Goal: Information Seeking & Learning: Learn about a topic

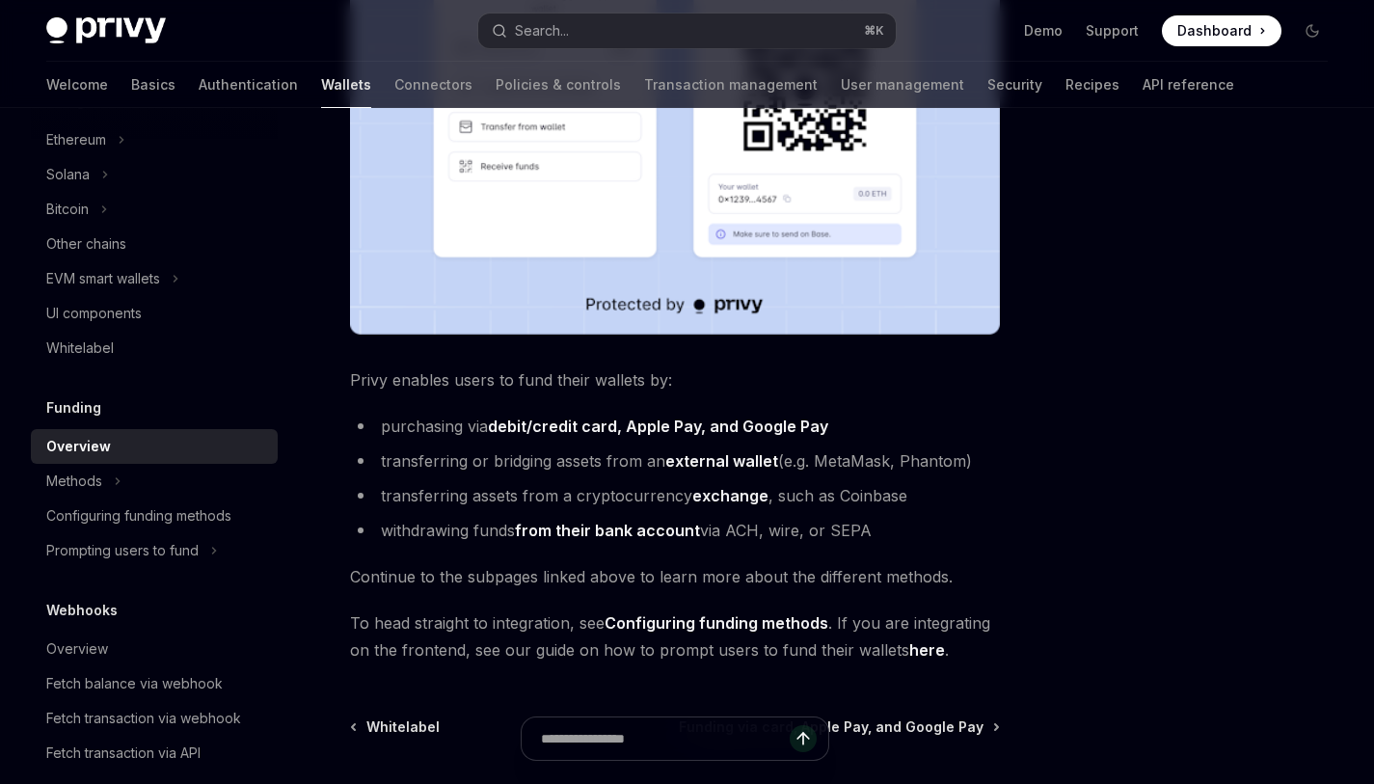
scroll to position [607, 0]
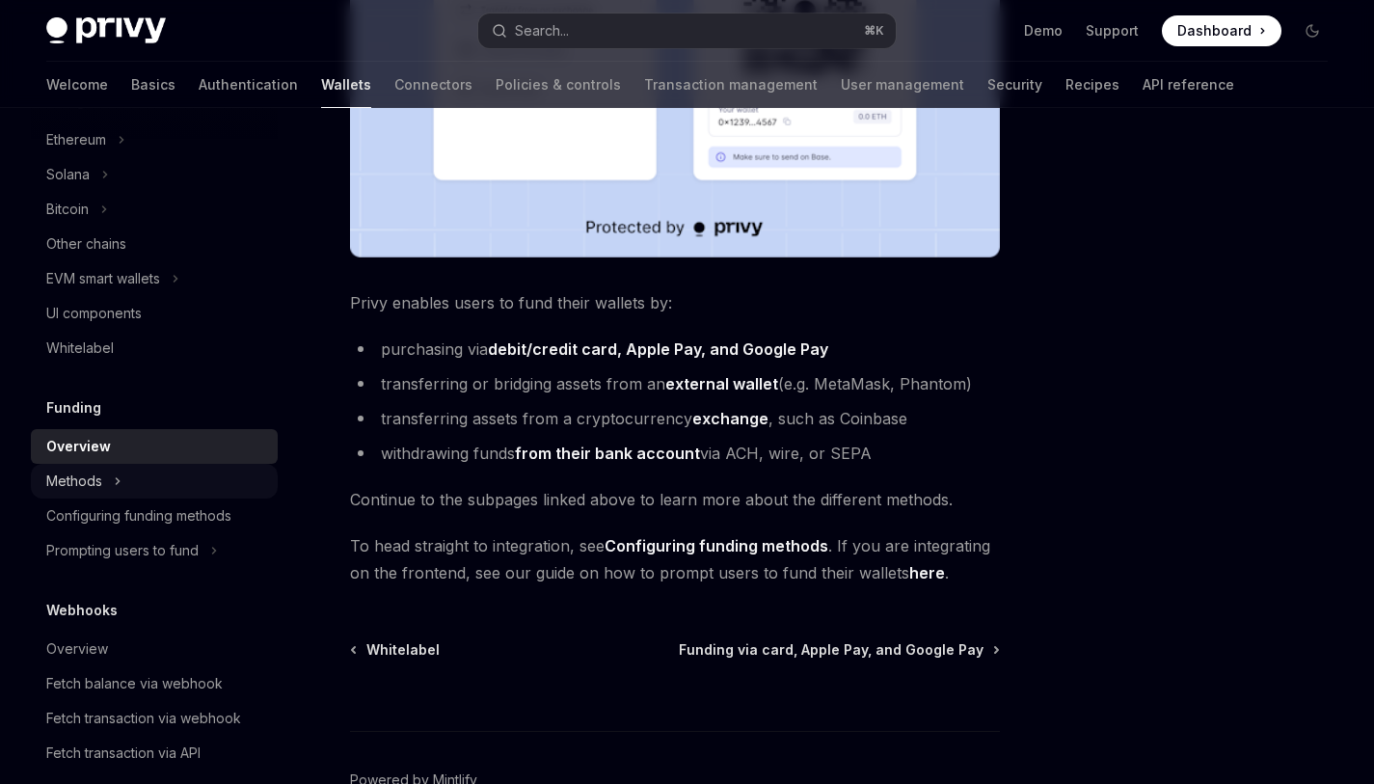
click at [166, 492] on button "Methods" at bounding box center [154, 481] width 247 height 35
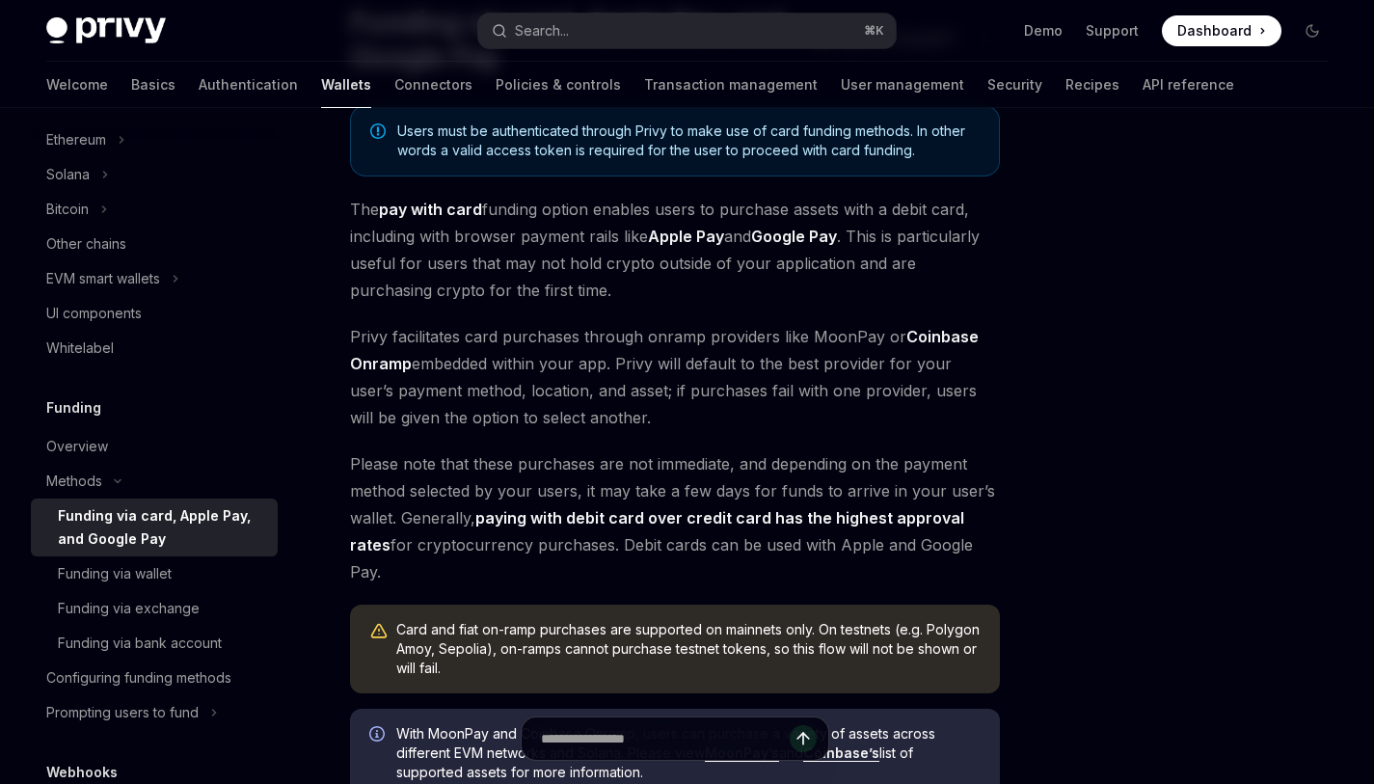
scroll to position [174, 0]
click at [455, 351] on span "Privy facilitates card purchases through onramp providers like MoonPay or Coinb…" at bounding box center [675, 376] width 650 height 108
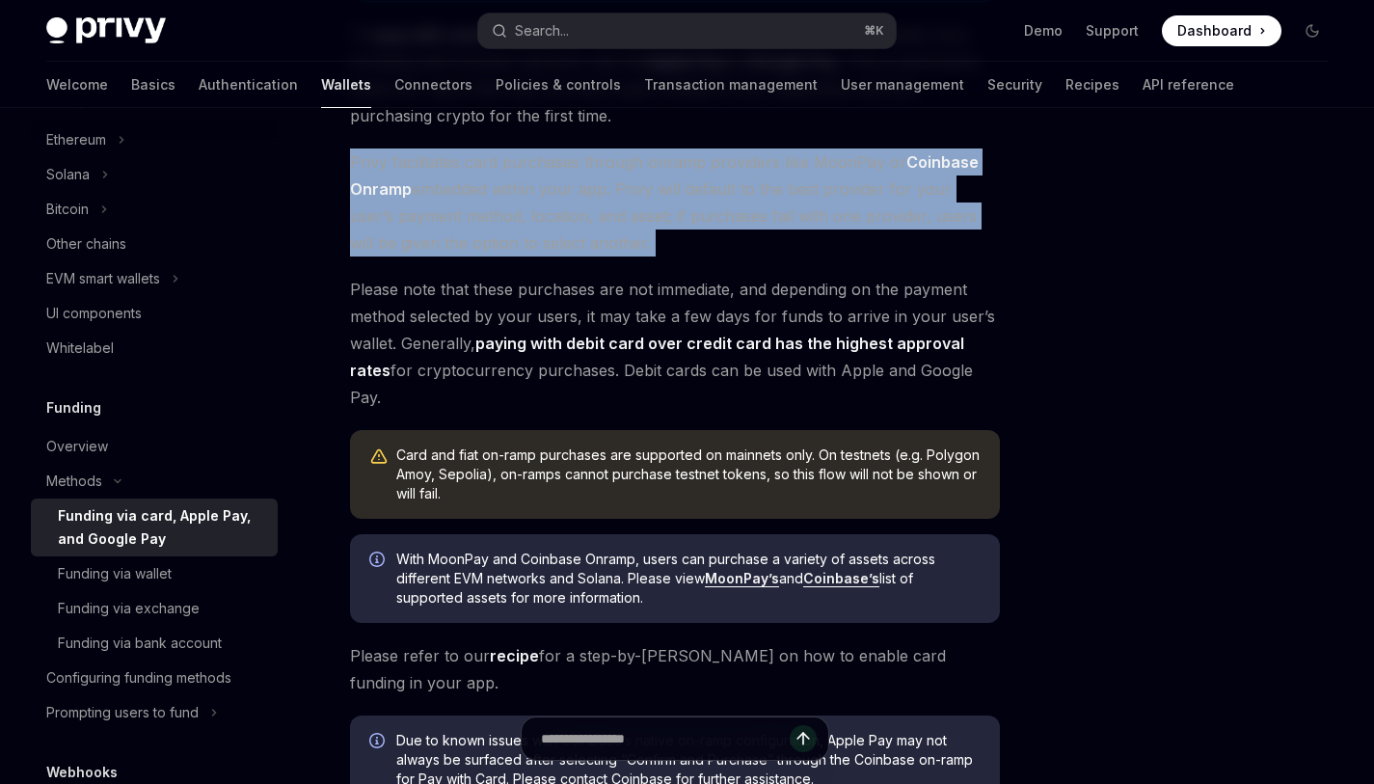
scroll to position [392, 0]
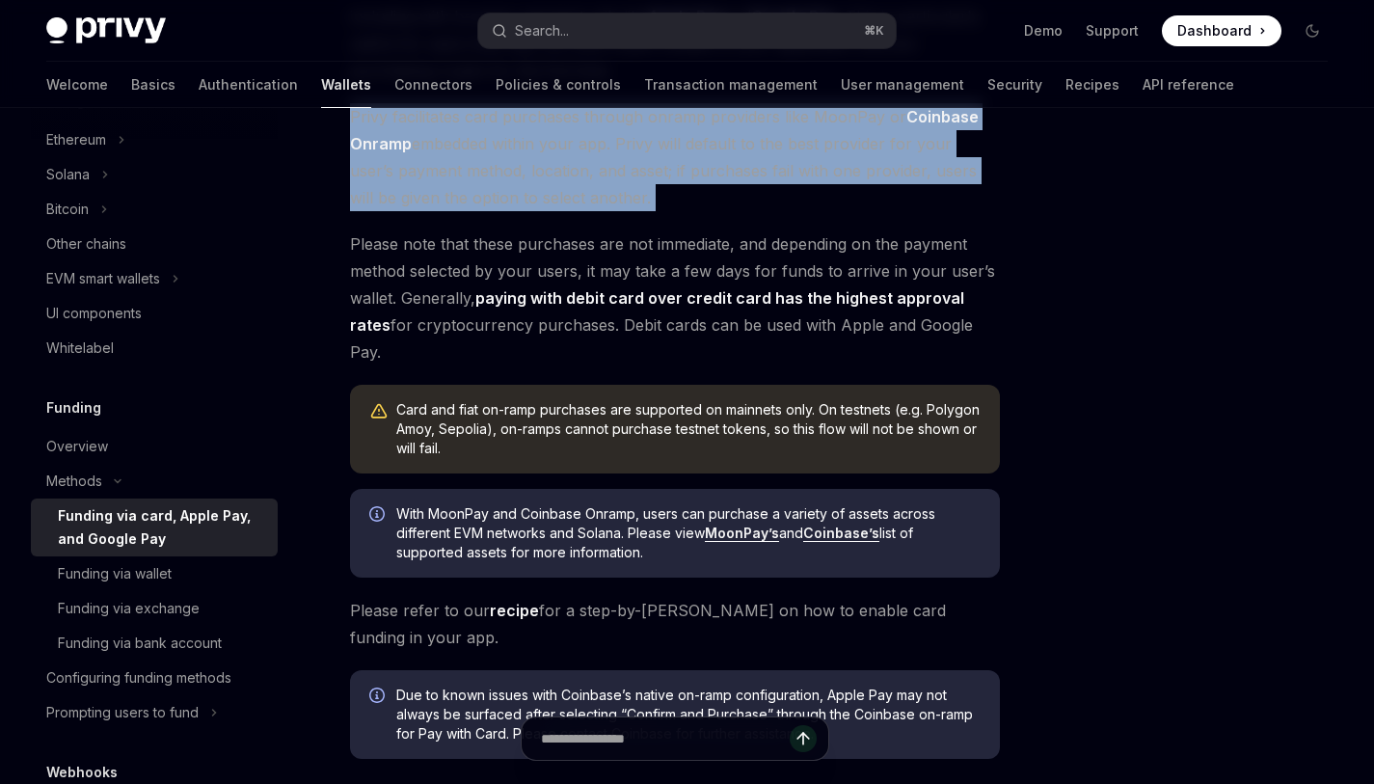
click at [516, 601] on link "recipe" at bounding box center [514, 611] width 49 height 20
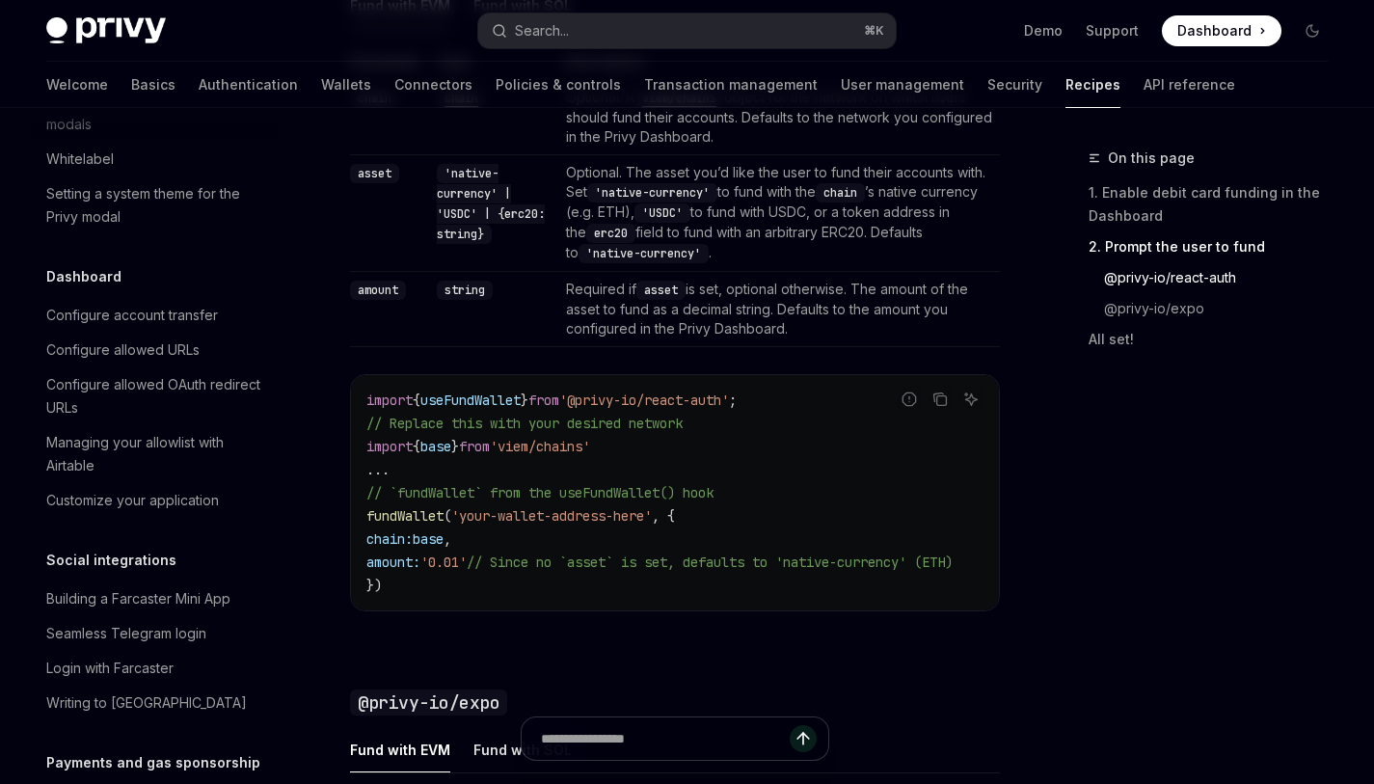
scroll to position [1088, 0]
click at [199, 80] on link "Authentication" at bounding box center [248, 85] width 99 height 46
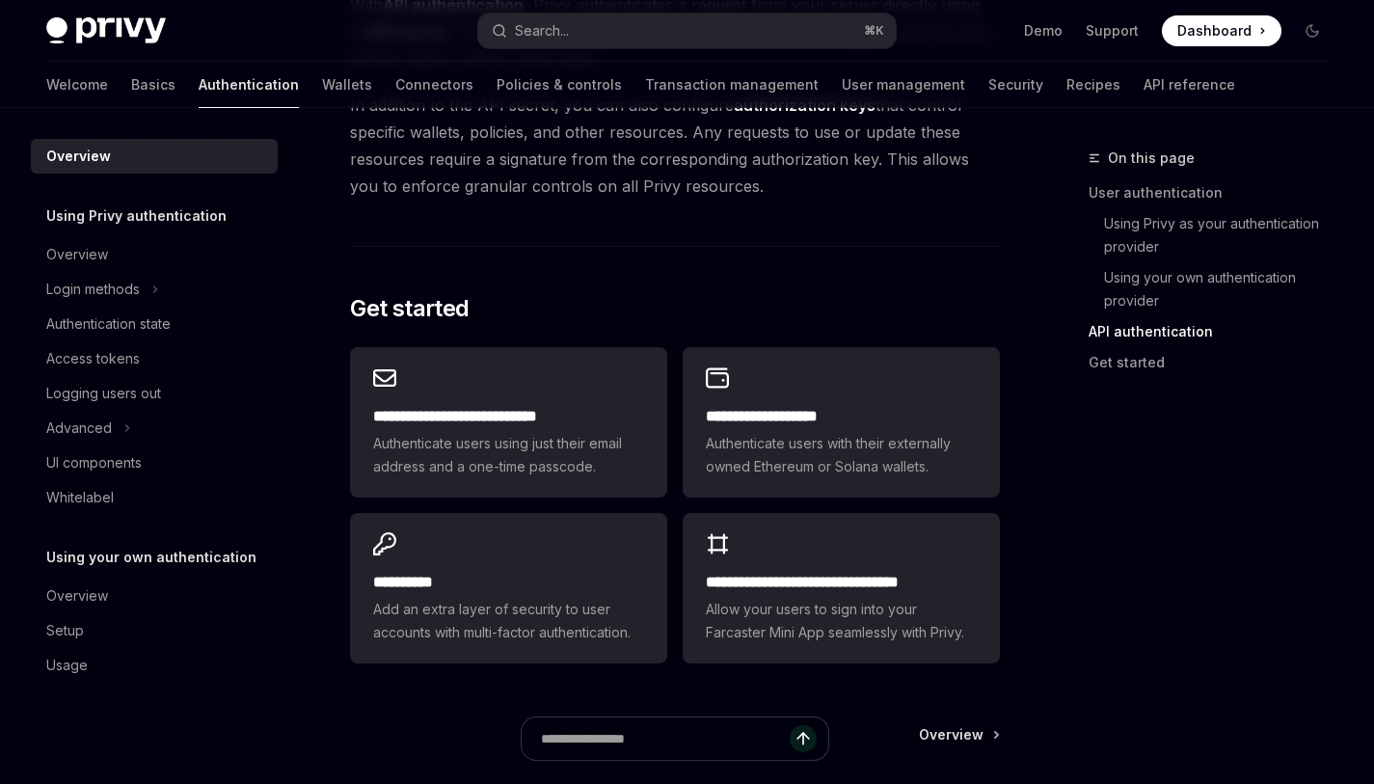
scroll to position [1493, 0]
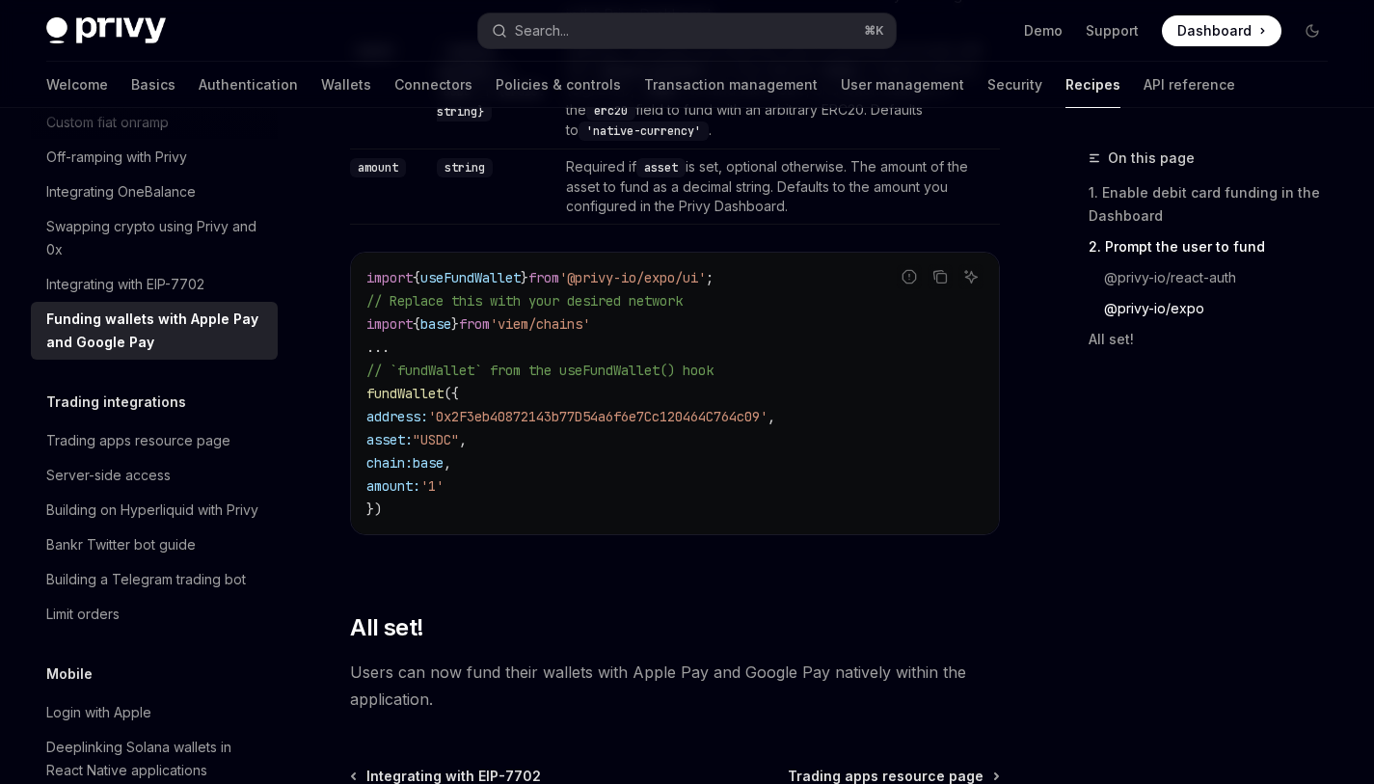
scroll to position [2685, 0]
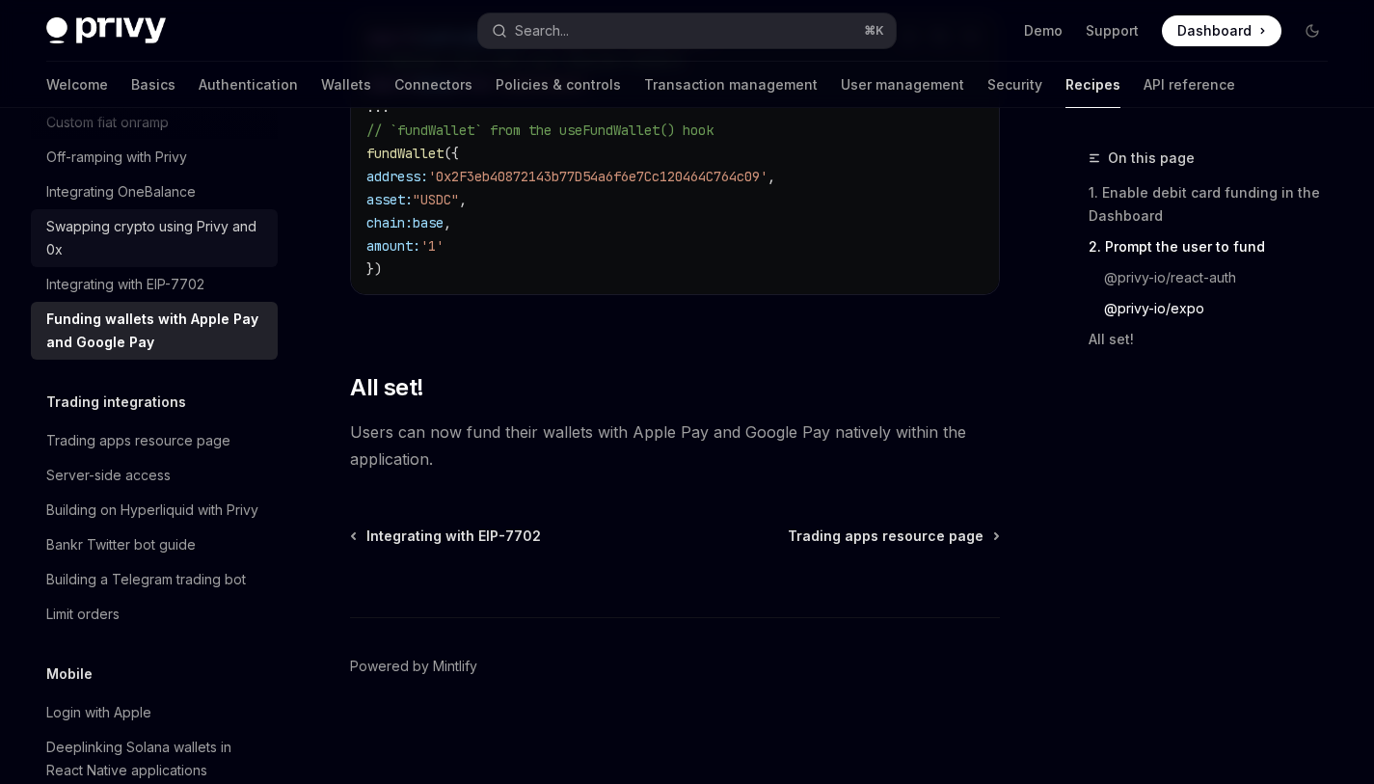
click at [206, 261] on div "Swapping crypto using Privy and 0x" at bounding box center [156, 238] width 220 height 46
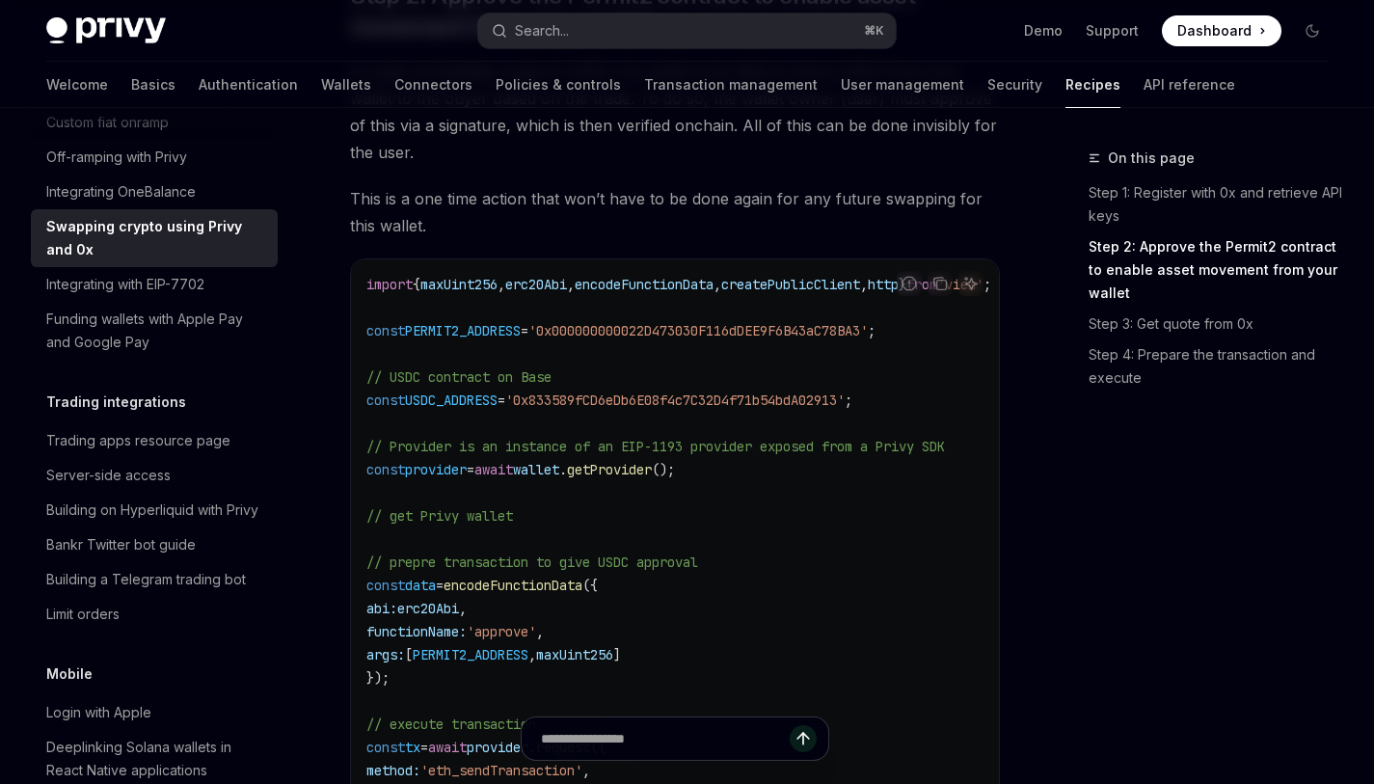
scroll to position [647, 0]
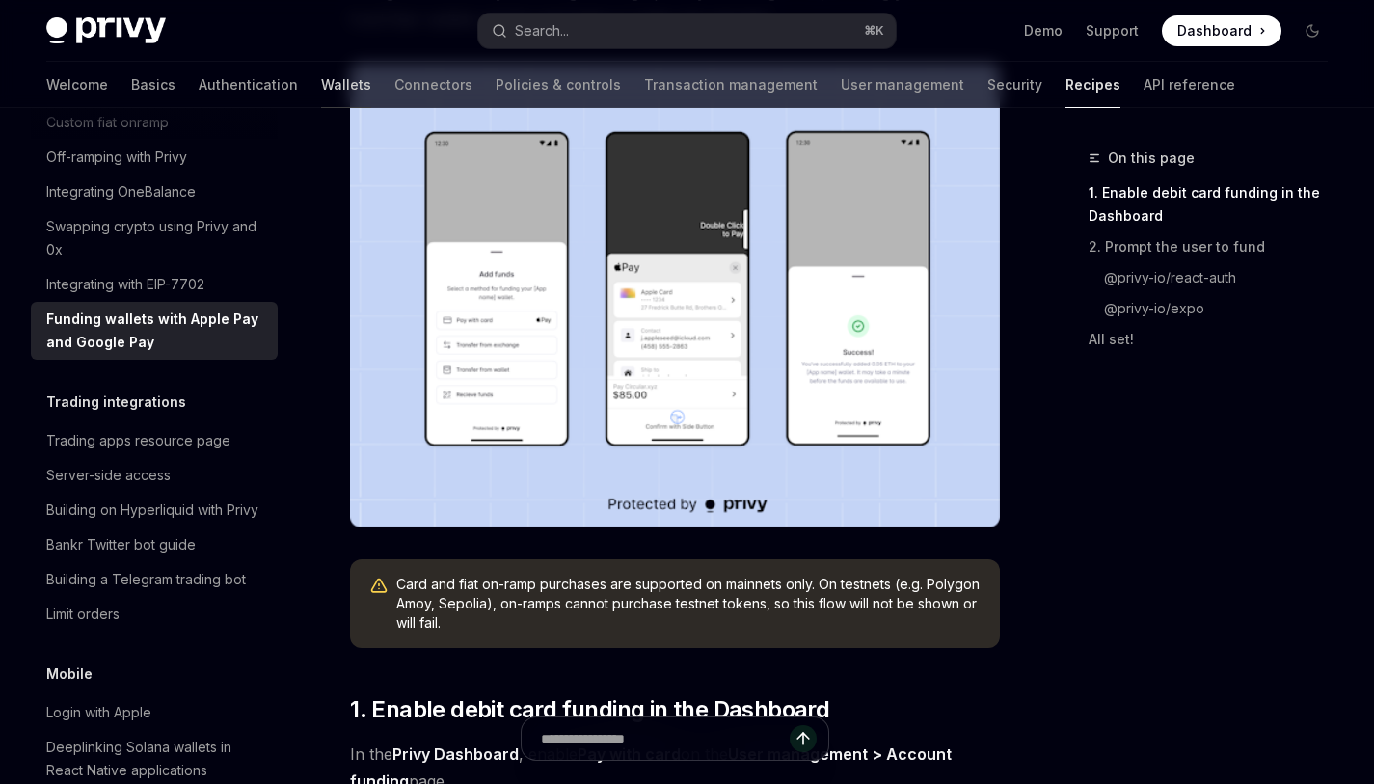
scroll to position [1588, 0]
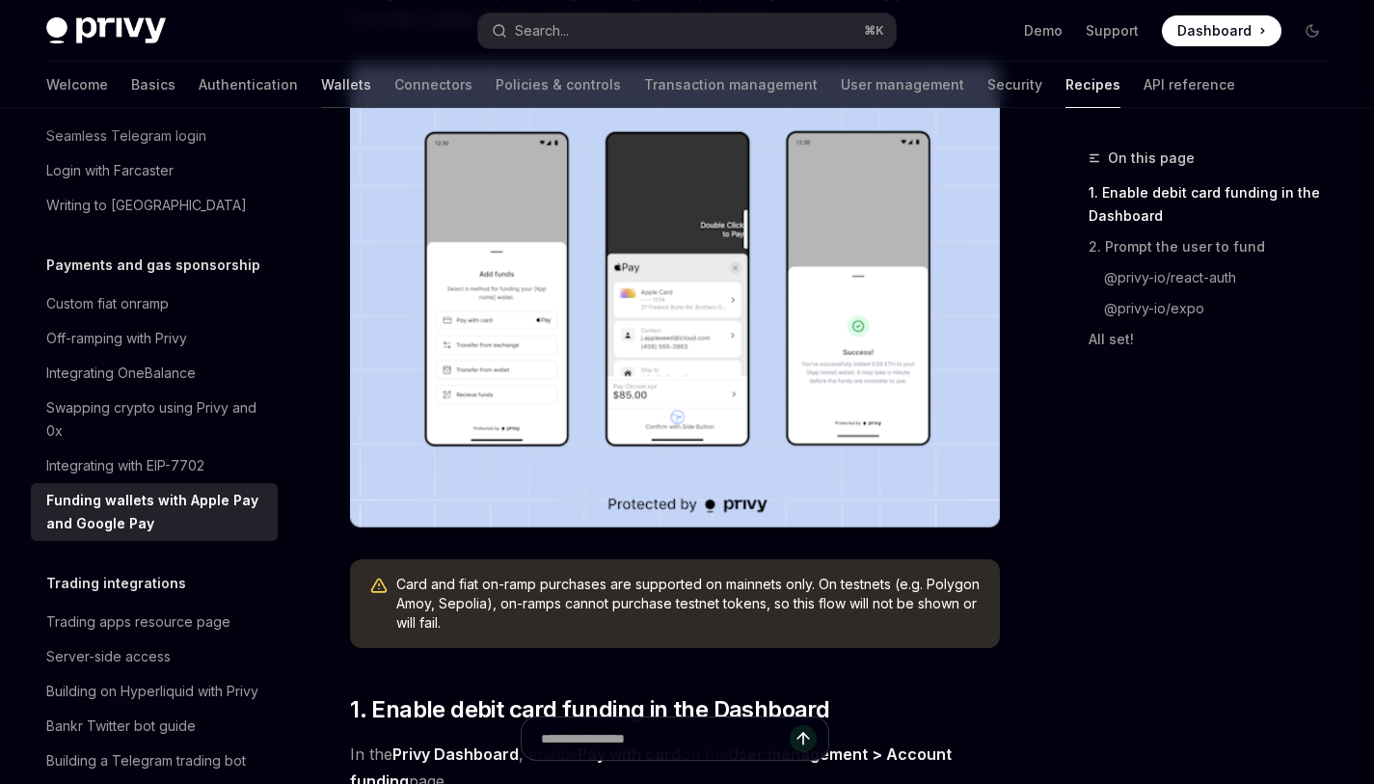
click at [321, 87] on link "Wallets" at bounding box center [346, 85] width 50 height 46
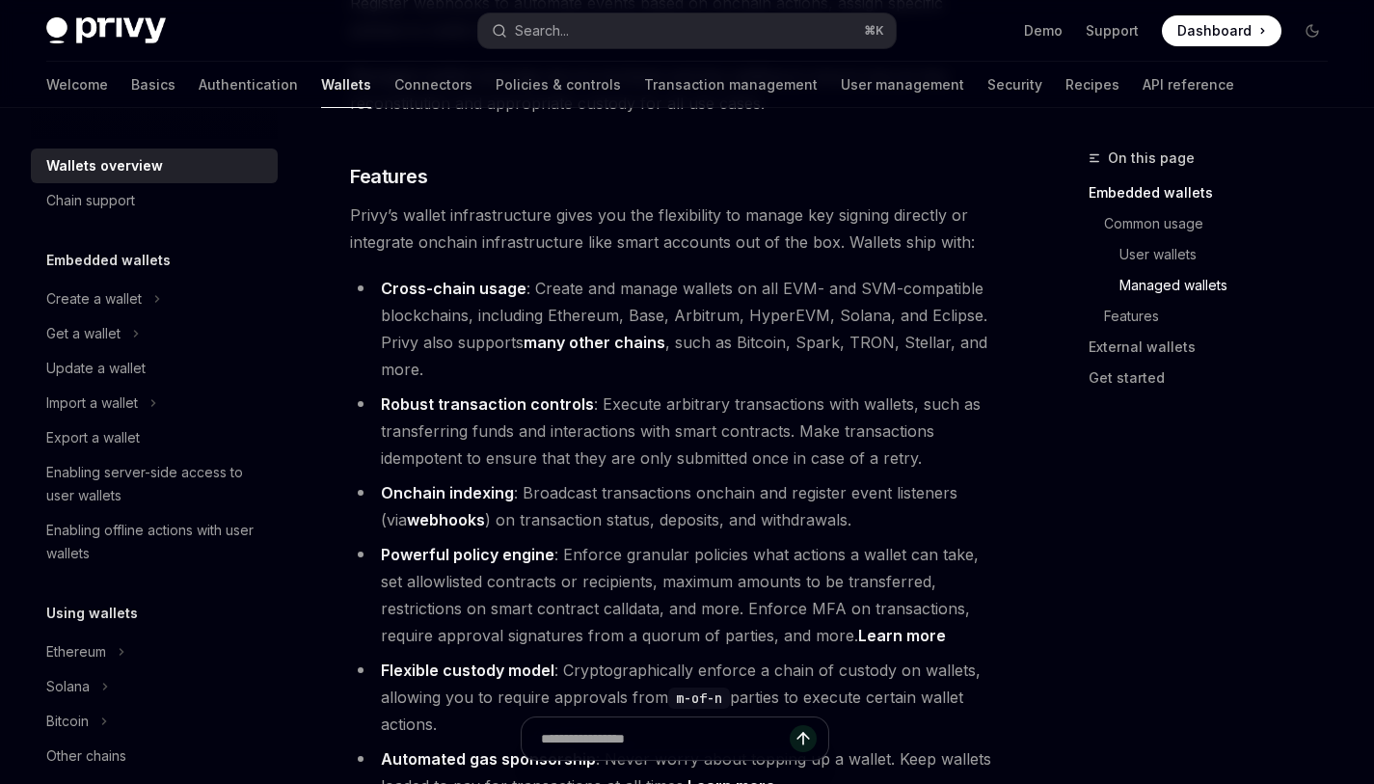
scroll to position [2146, 0]
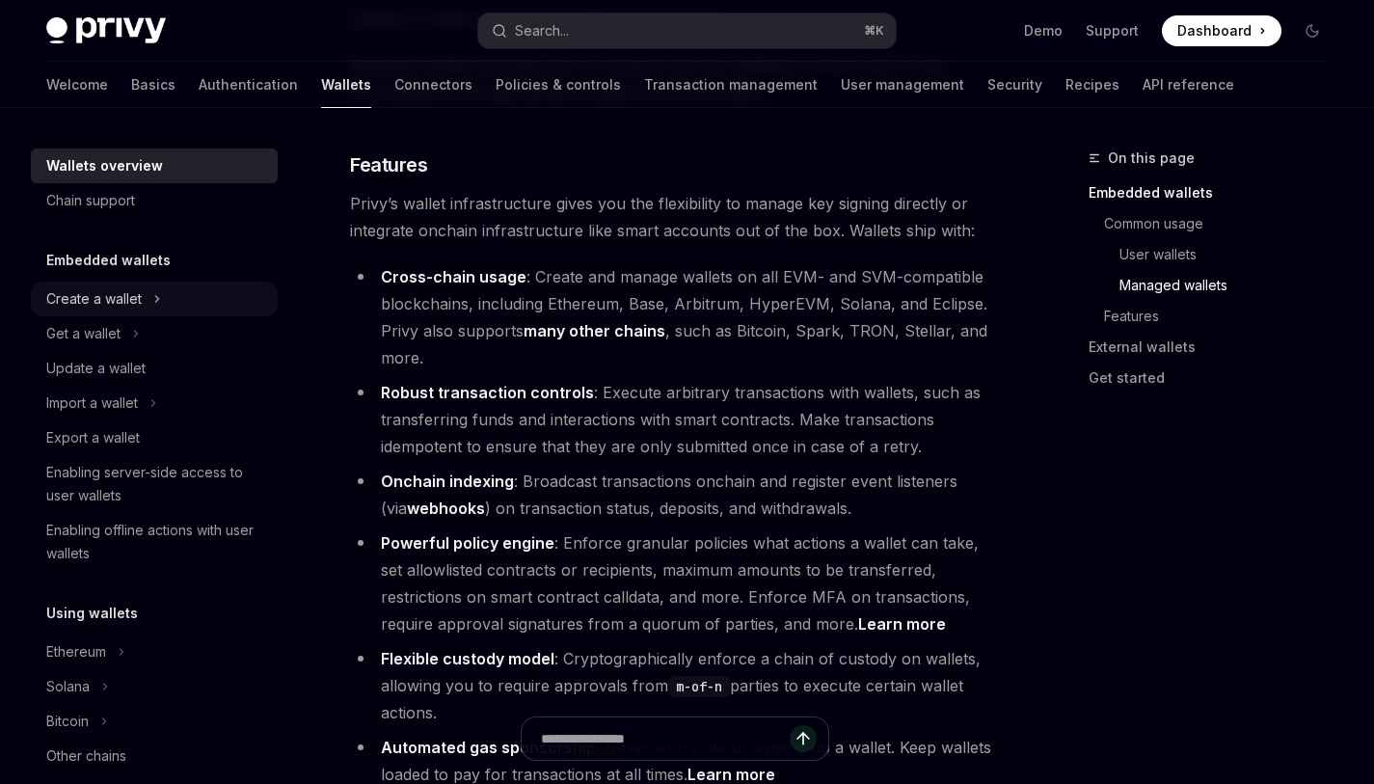
click at [121, 303] on div "Create a wallet" at bounding box center [93, 298] width 95 height 23
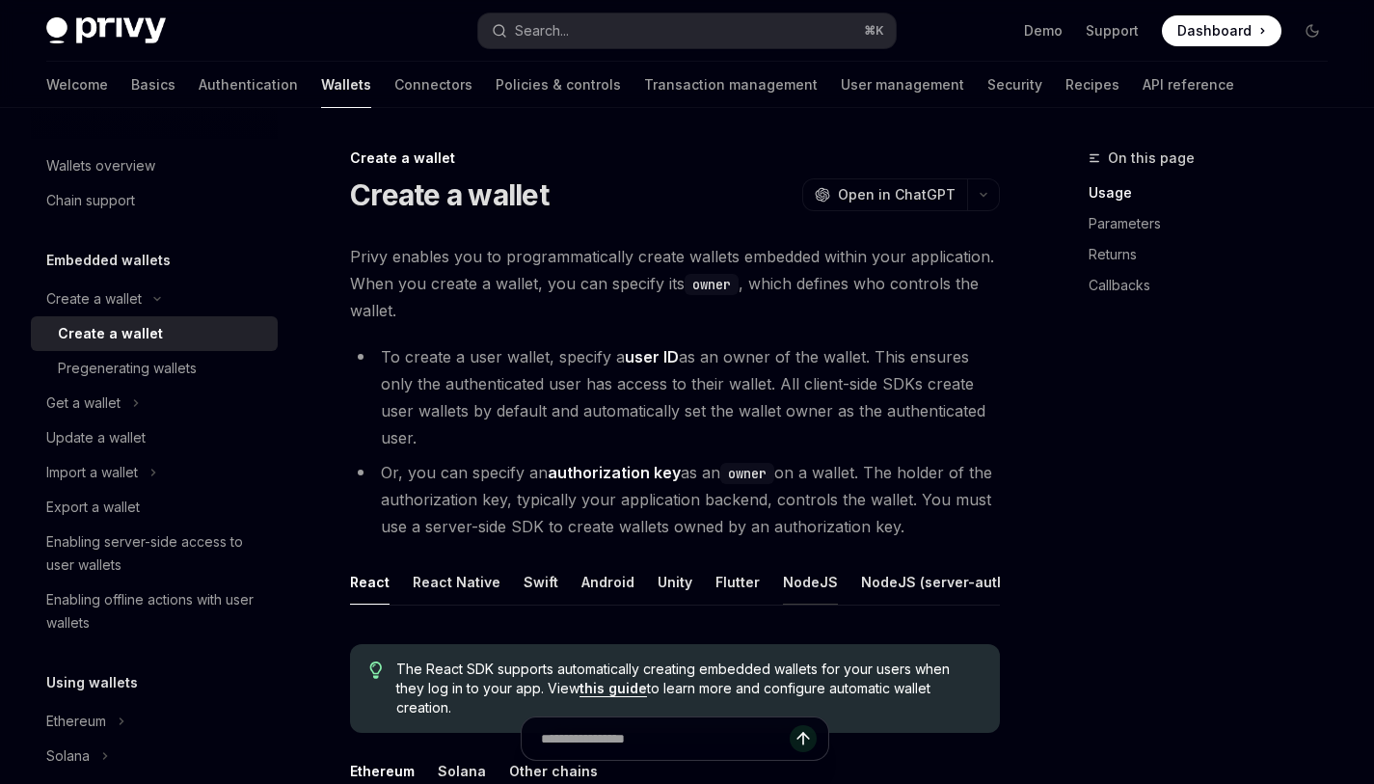
click at [791, 578] on div "NodeJS" at bounding box center [810, 581] width 55 height 45
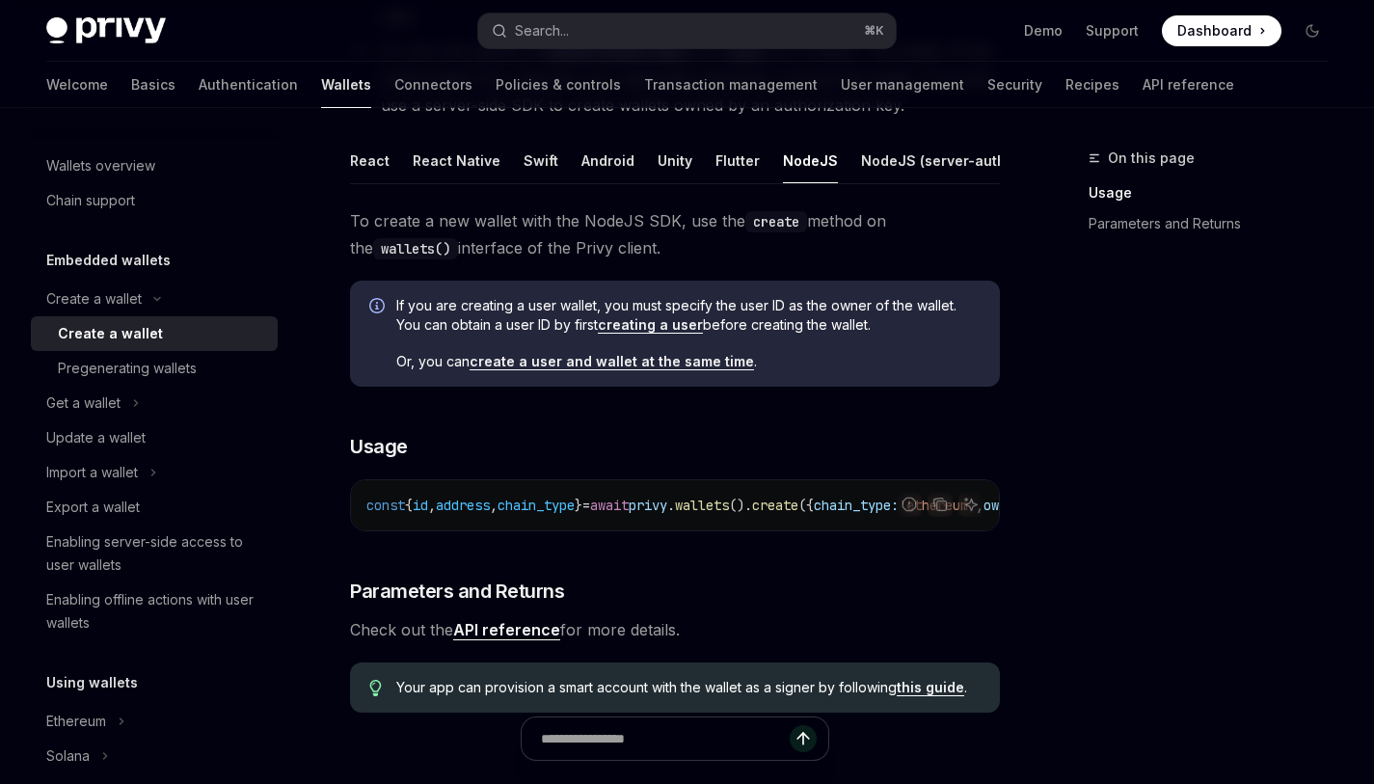
scroll to position [416, 0]
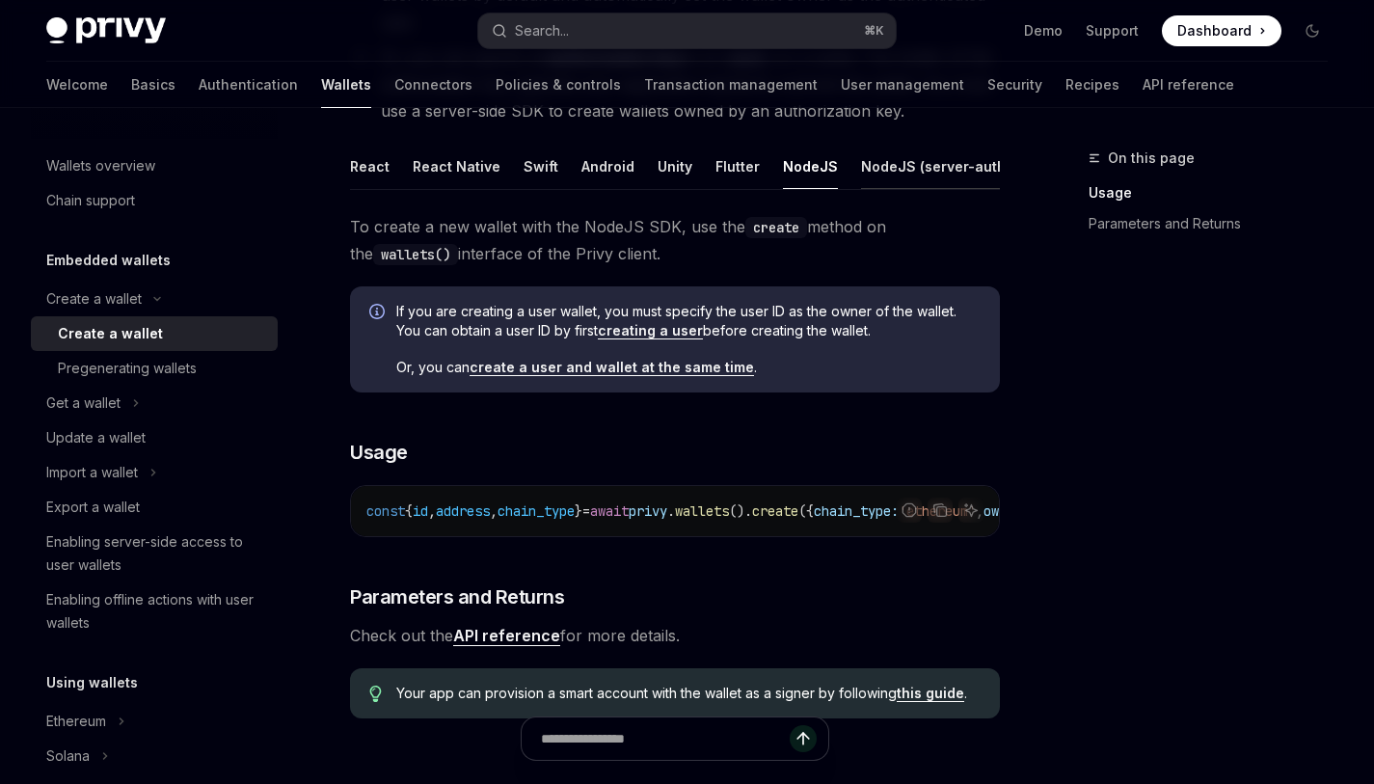
click at [927, 164] on div "NodeJS (server-auth)" at bounding box center [935, 166] width 149 height 45
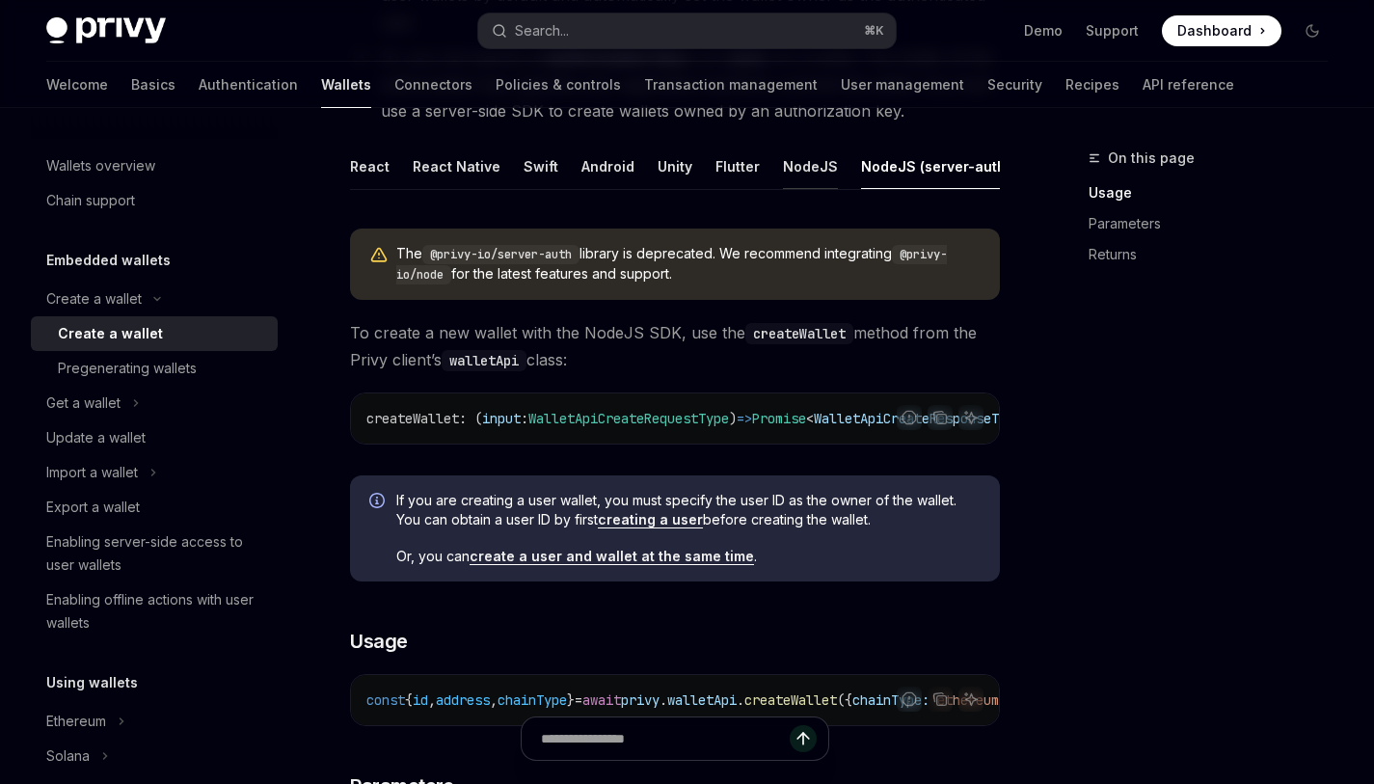
click at [791, 166] on div "NodeJS" at bounding box center [810, 166] width 55 height 45
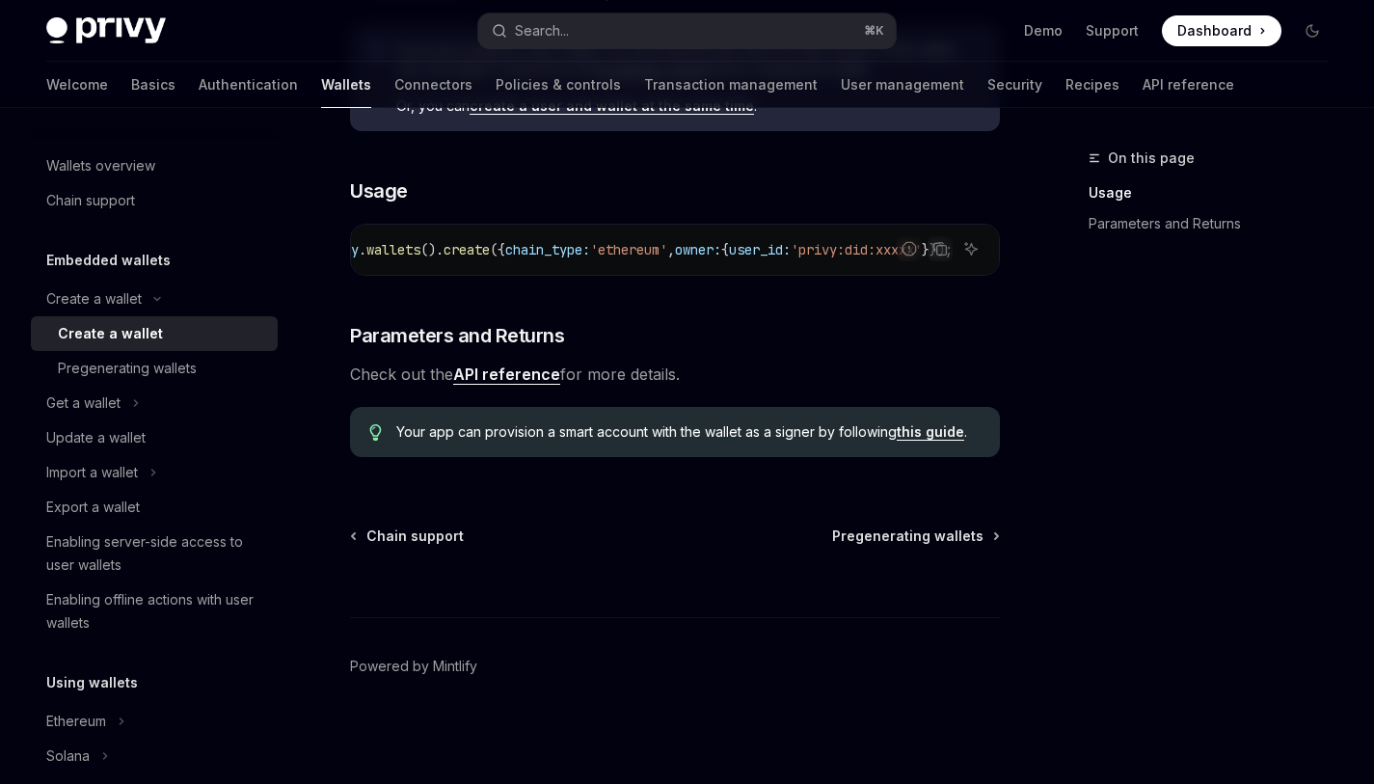
scroll to position [0, 434]
click at [195, 369] on div "Pregenerating wallets" at bounding box center [127, 368] width 139 height 23
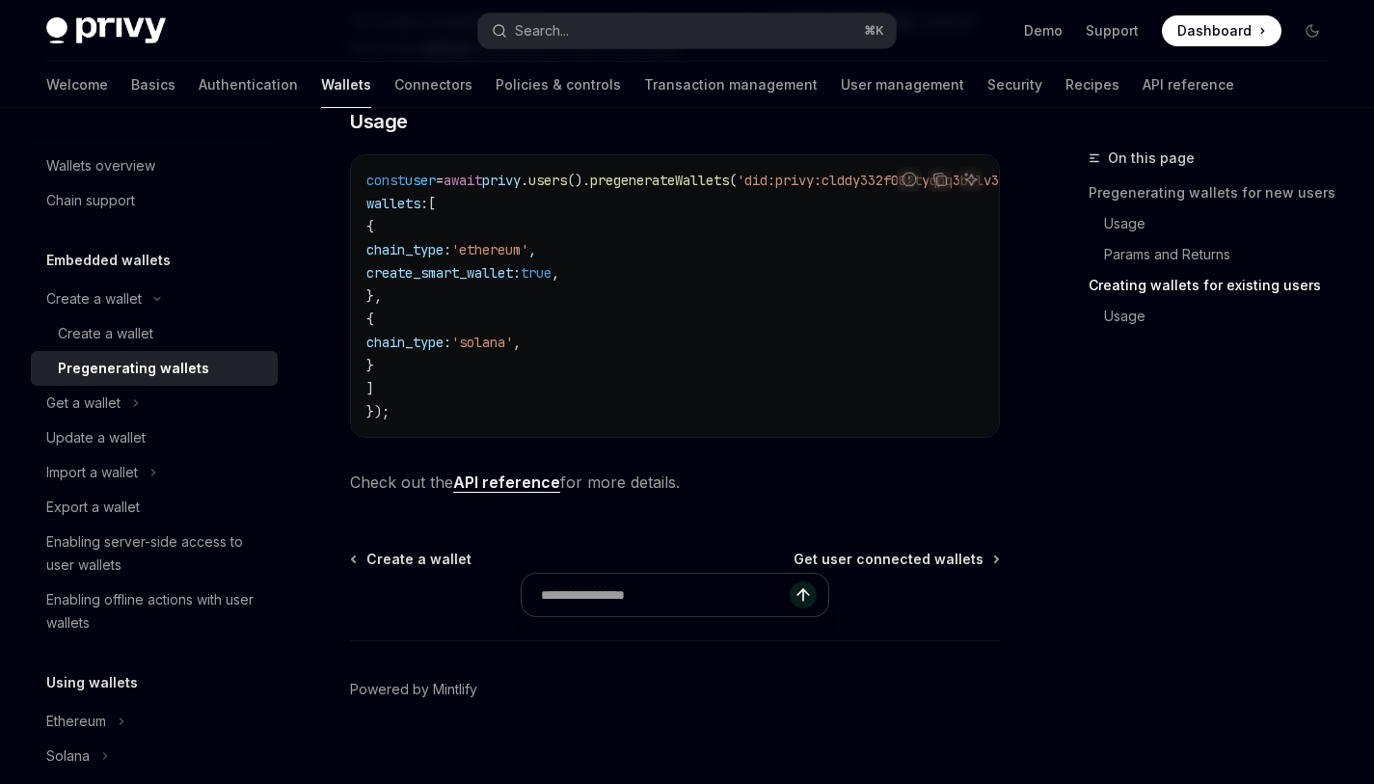
scroll to position [1250, 0]
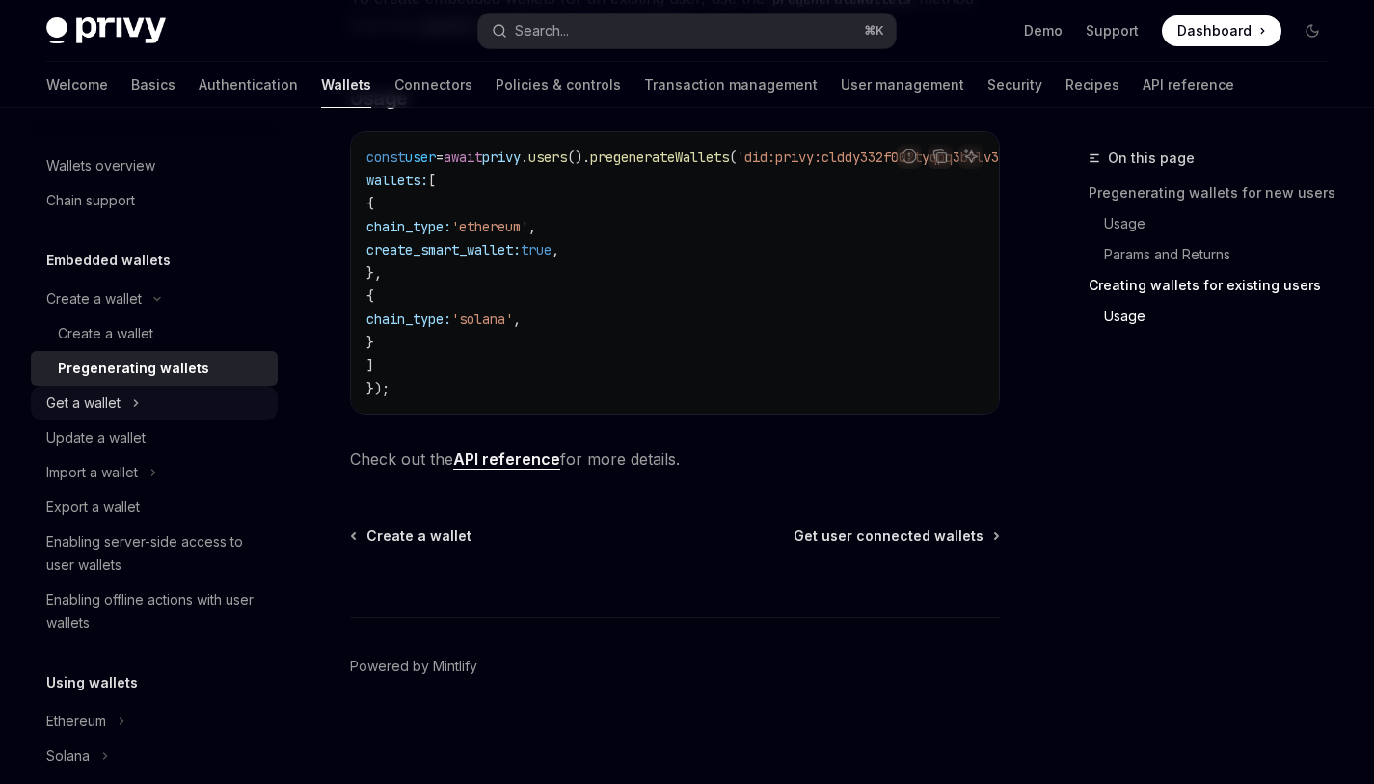
click at [214, 404] on button "Get a wallet" at bounding box center [154, 403] width 247 height 35
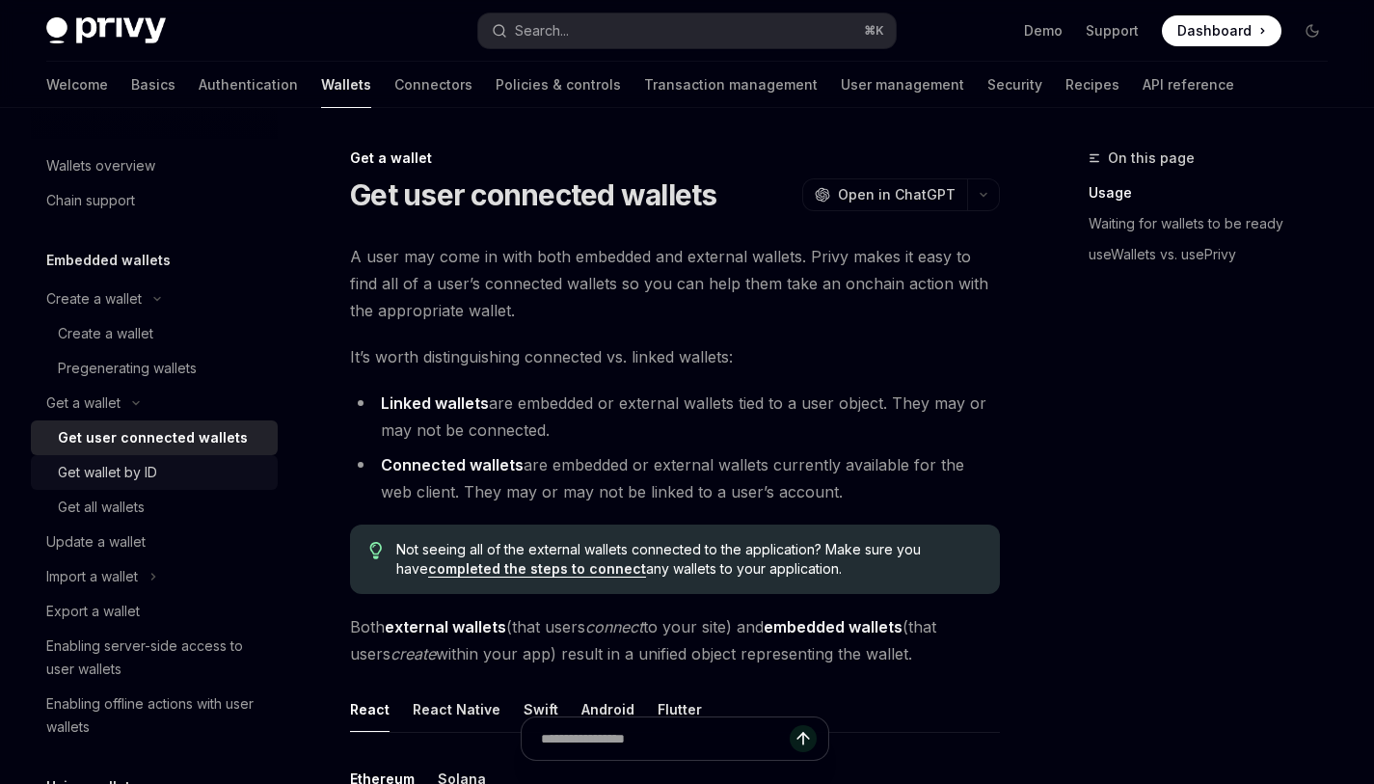
click at [164, 468] on div "Get wallet by ID" at bounding box center [162, 472] width 208 height 23
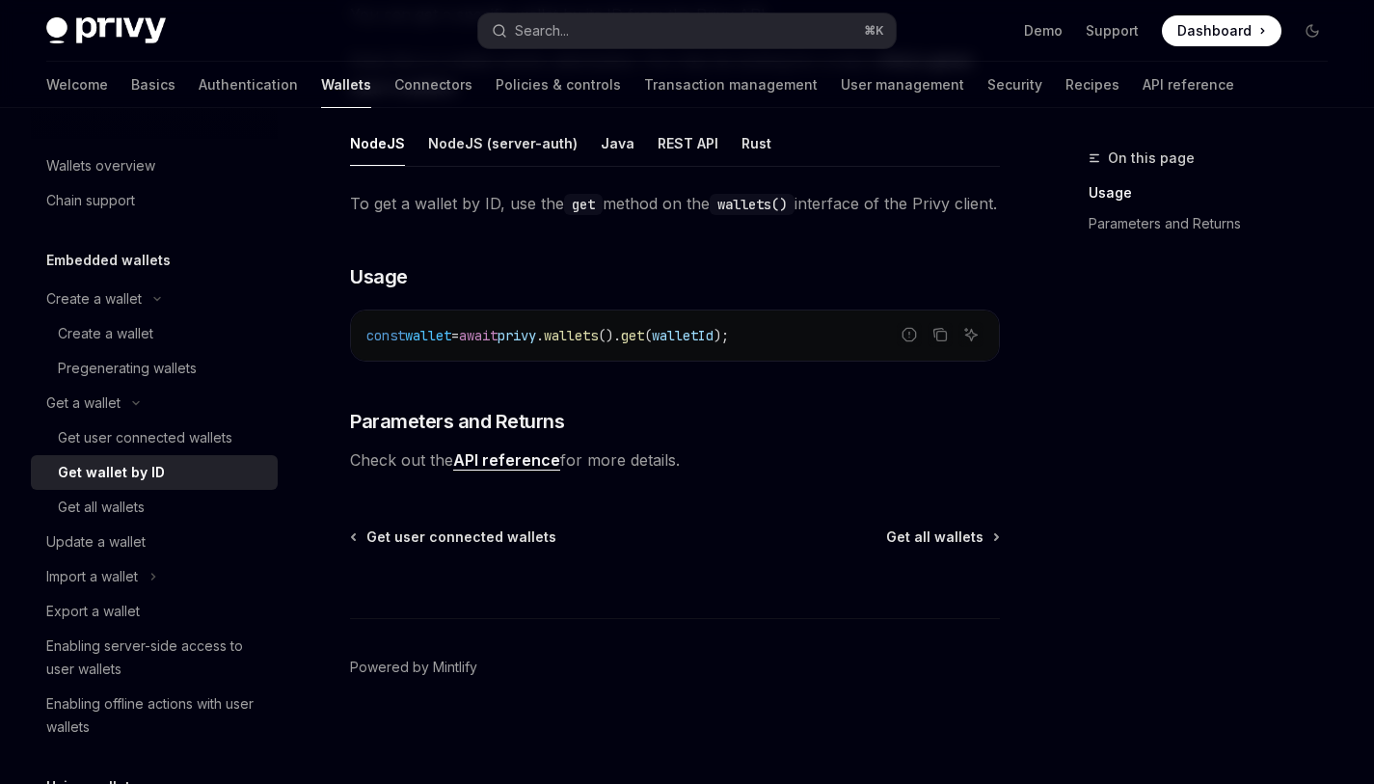
scroll to position [248, 0]
click at [185, 517] on div "Get all wallets" at bounding box center [162, 507] width 208 height 23
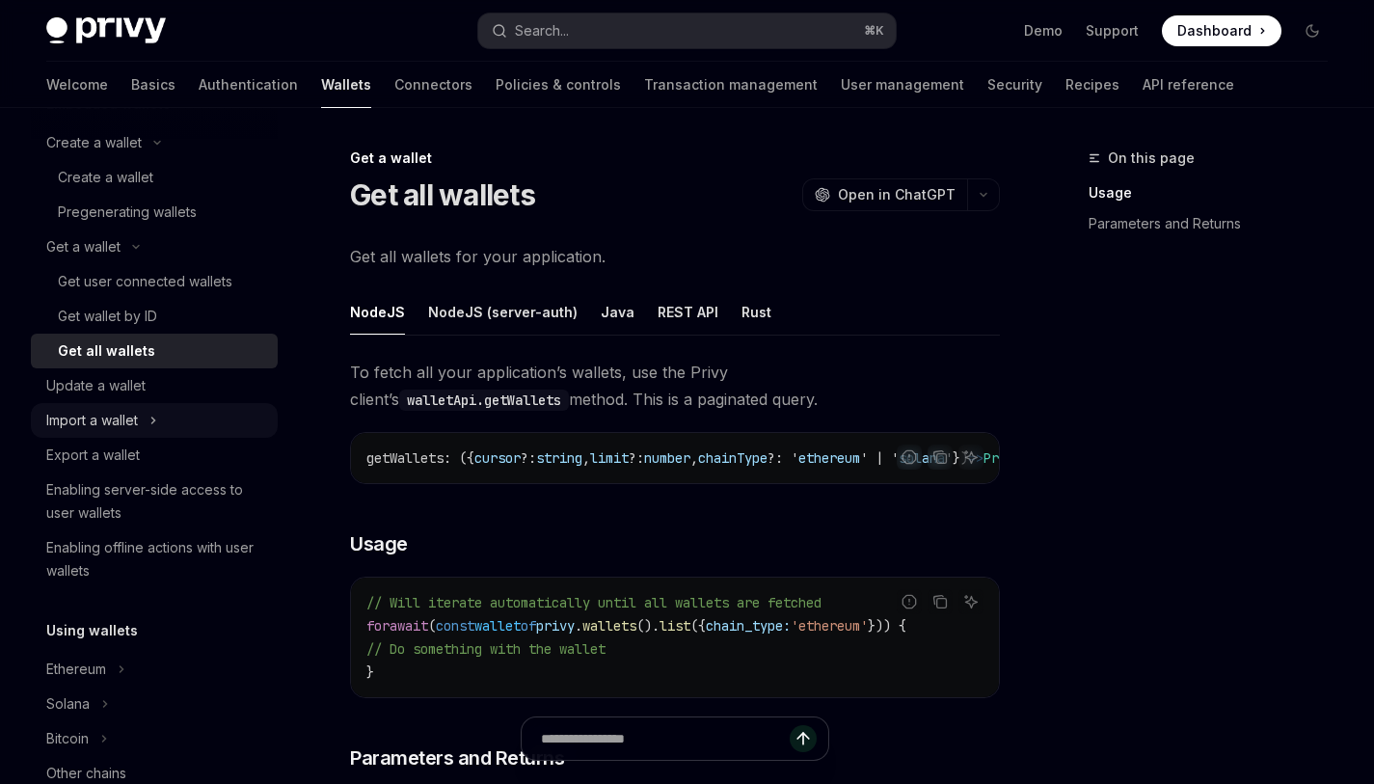
scroll to position [149, 0]
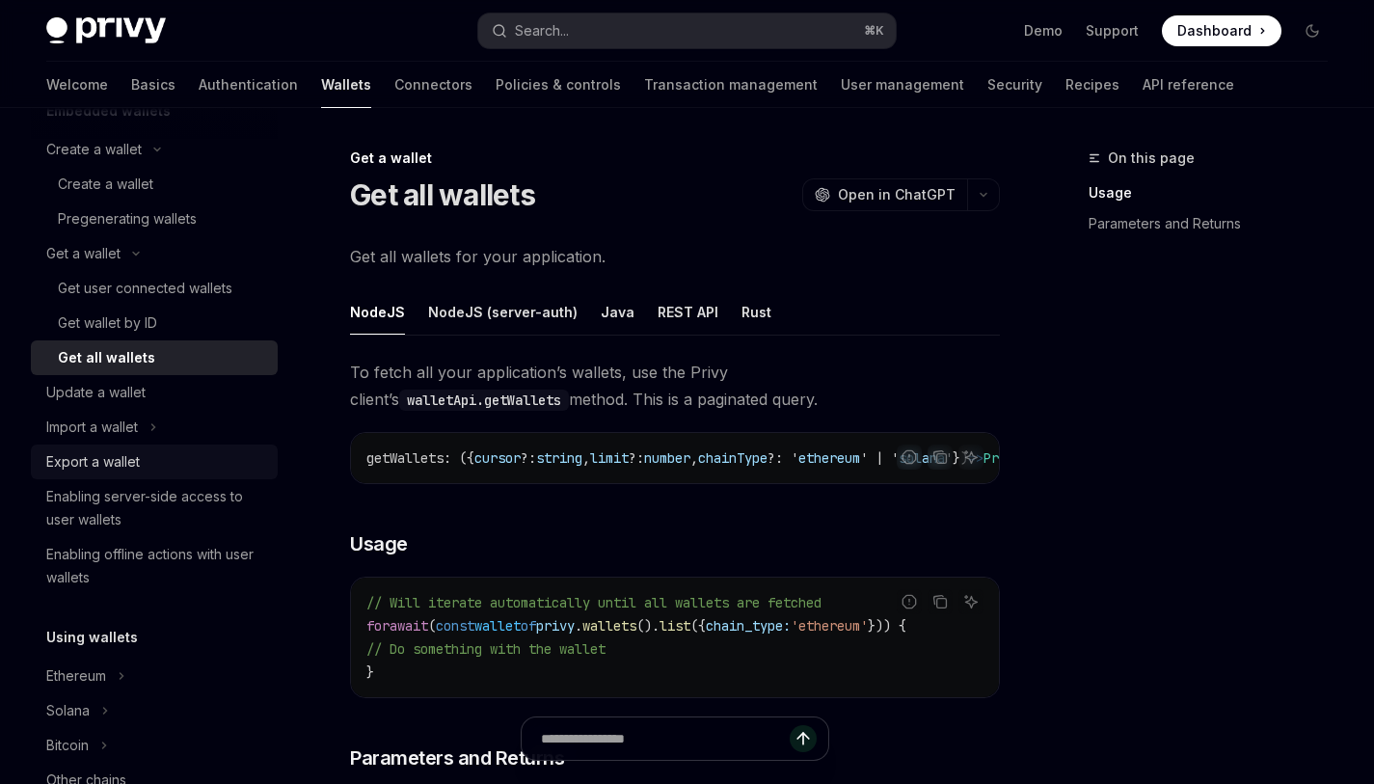
click at [173, 445] on link "Export a wallet" at bounding box center [154, 461] width 247 height 35
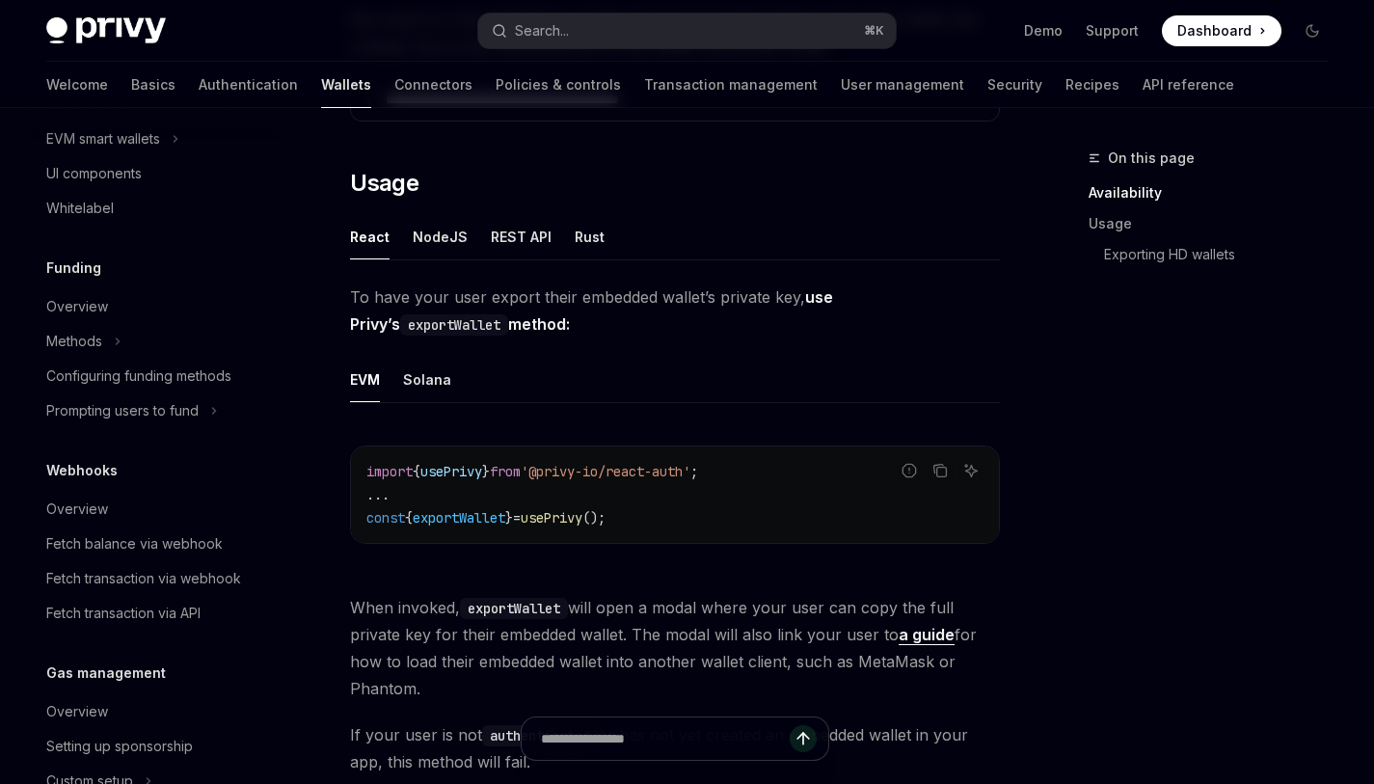
scroll to position [1046, 0]
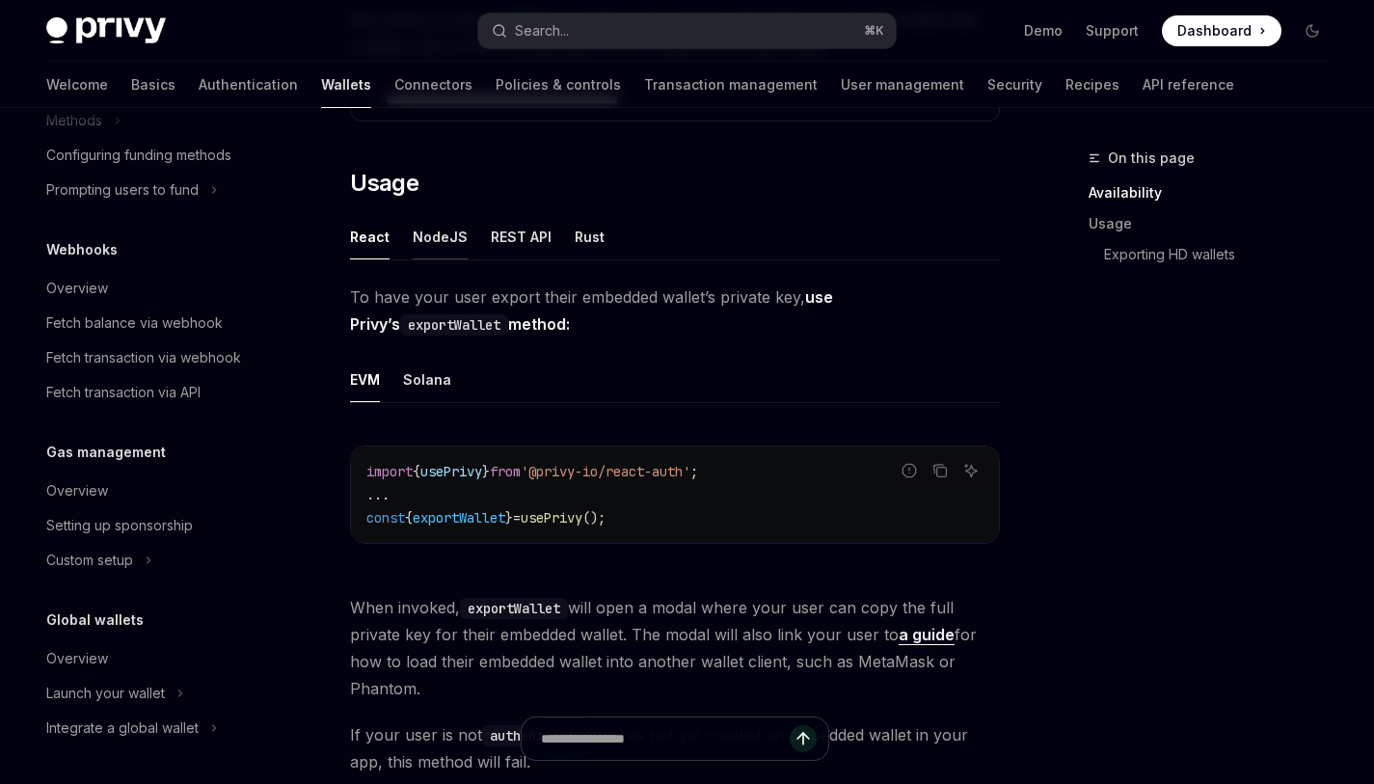
click at [421, 235] on div "NodeJS" at bounding box center [440, 236] width 55 height 45
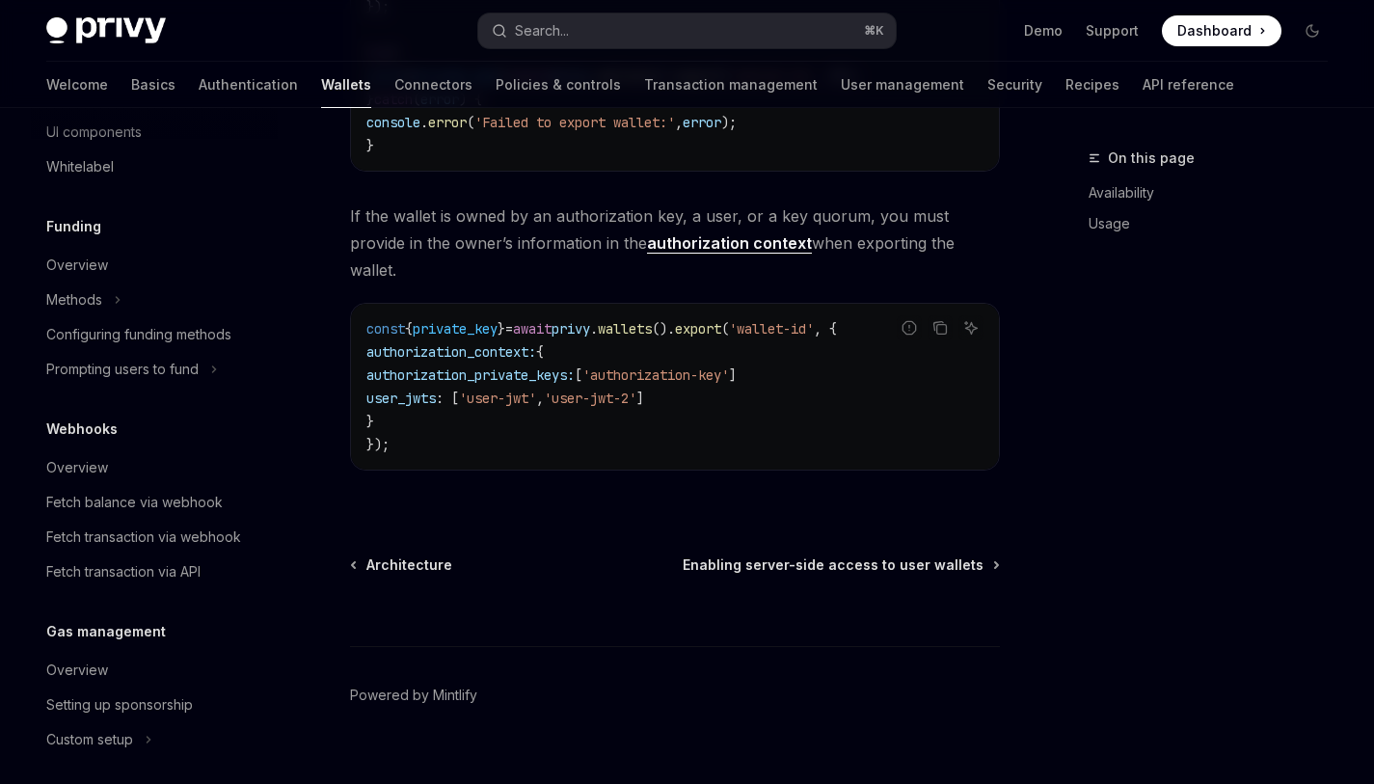
scroll to position [869, 0]
click at [147, 370] on div "Prompting users to fund" at bounding box center [122, 367] width 152 height 23
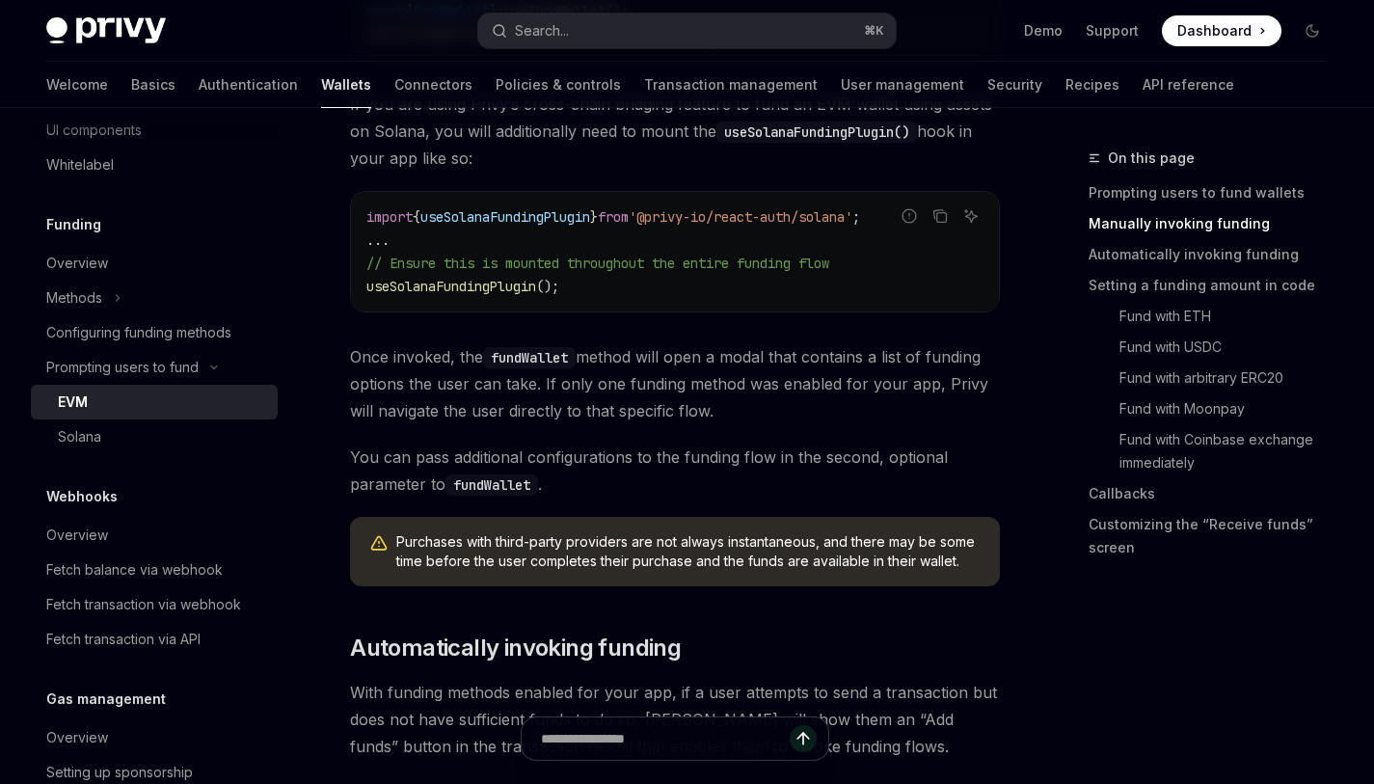
scroll to position [1485, 0]
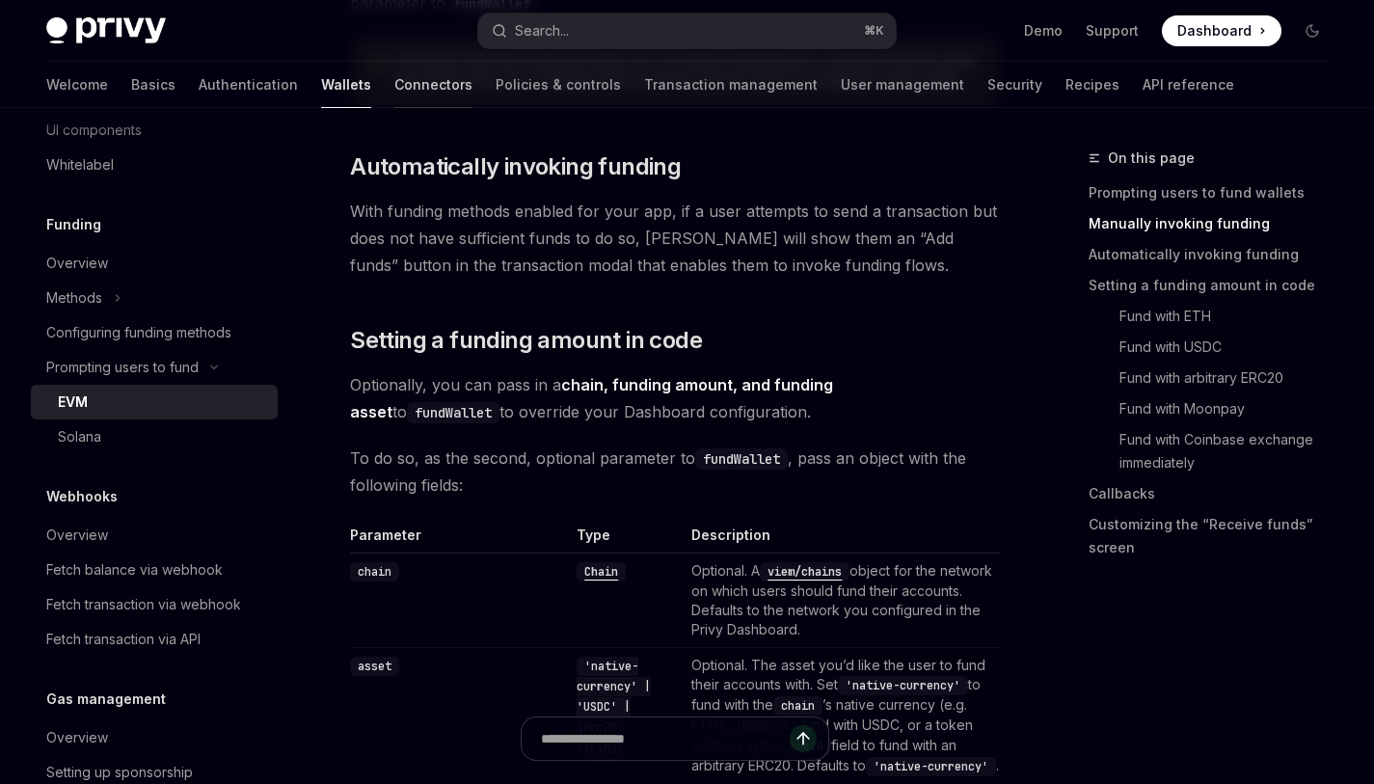
click at [394, 80] on link "Connectors" at bounding box center [433, 85] width 78 height 46
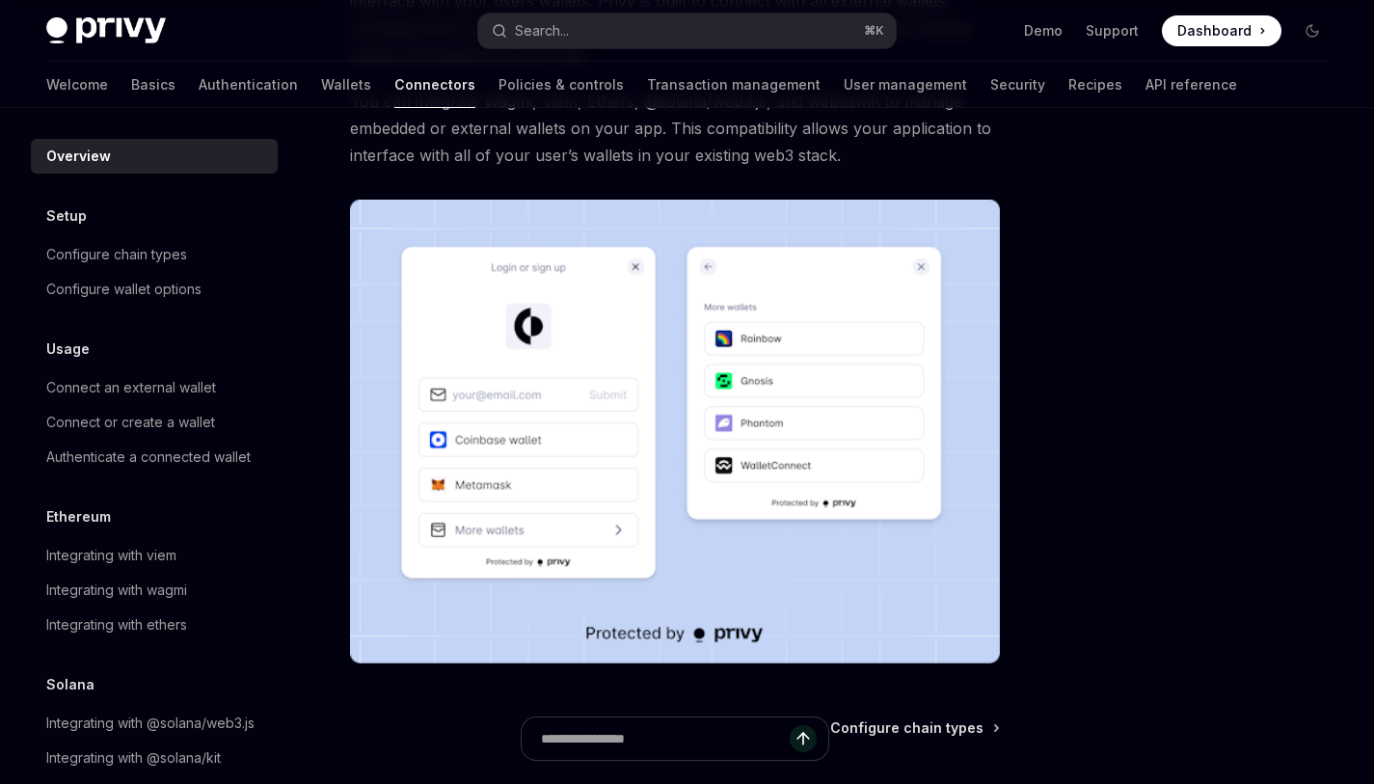
scroll to position [255, 0]
click at [131, 71] on link "Basics" at bounding box center [153, 85] width 44 height 46
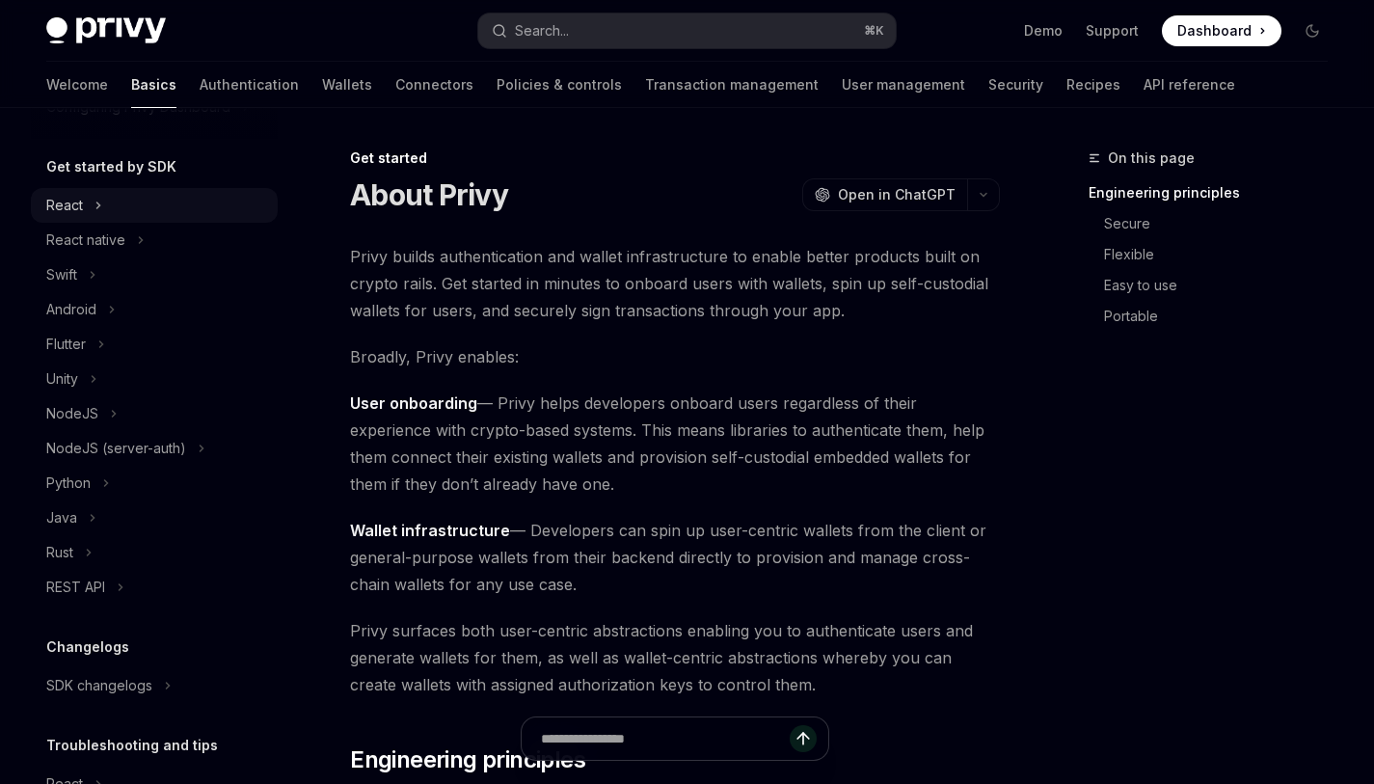
scroll to position [181, 0]
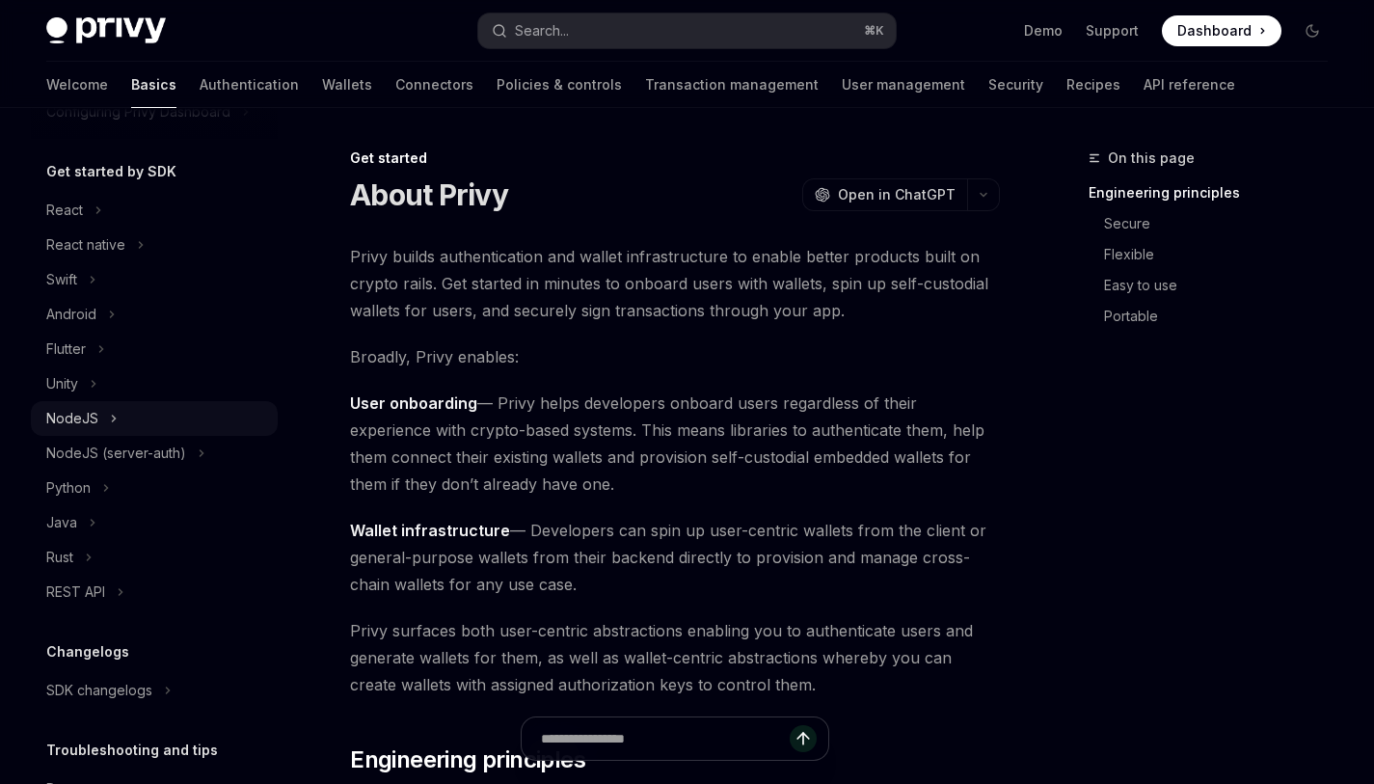
click at [106, 413] on button "NodeJS" at bounding box center [154, 418] width 247 height 35
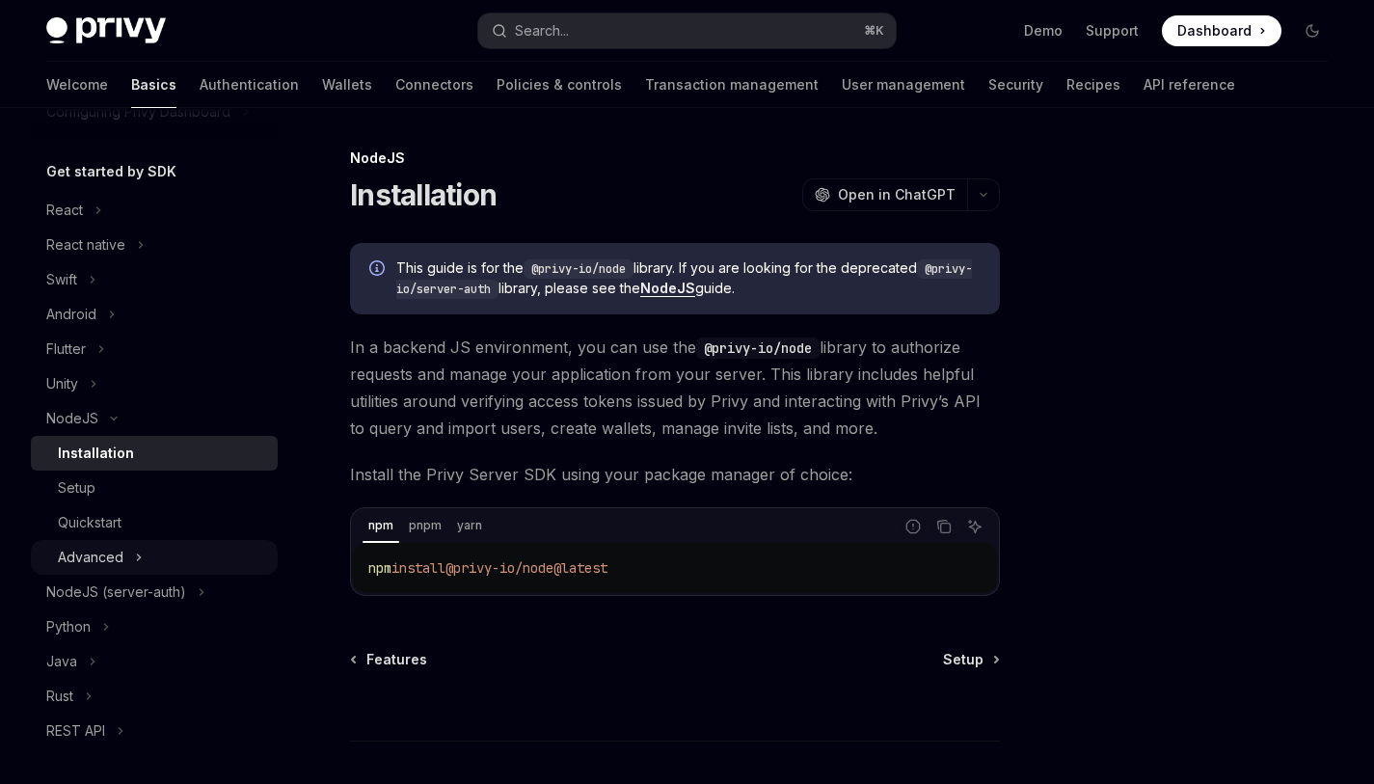
click at [142, 541] on button "Advanced" at bounding box center [154, 557] width 247 height 35
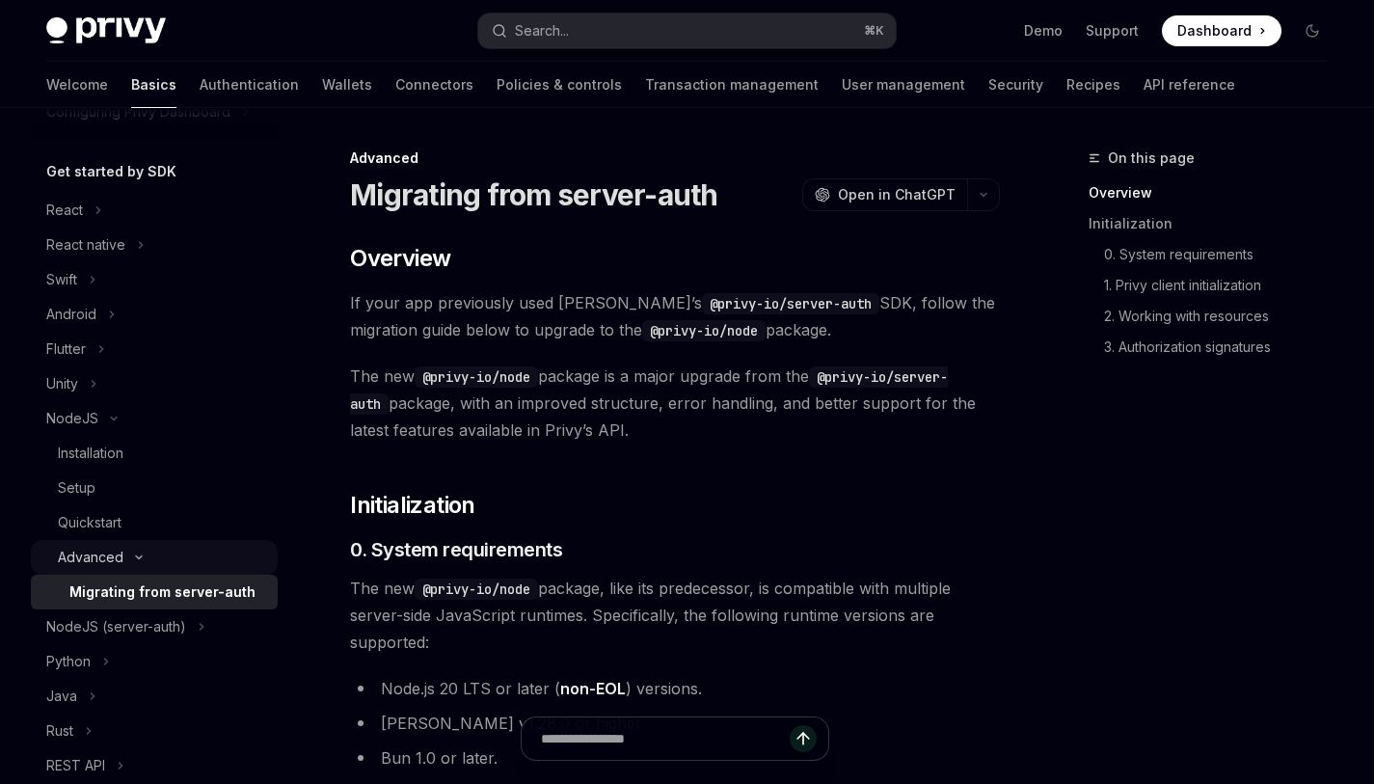
scroll to position [183, 0]
click at [200, 94] on link "Authentication" at bounding box center [249, 85] width 99 height 46
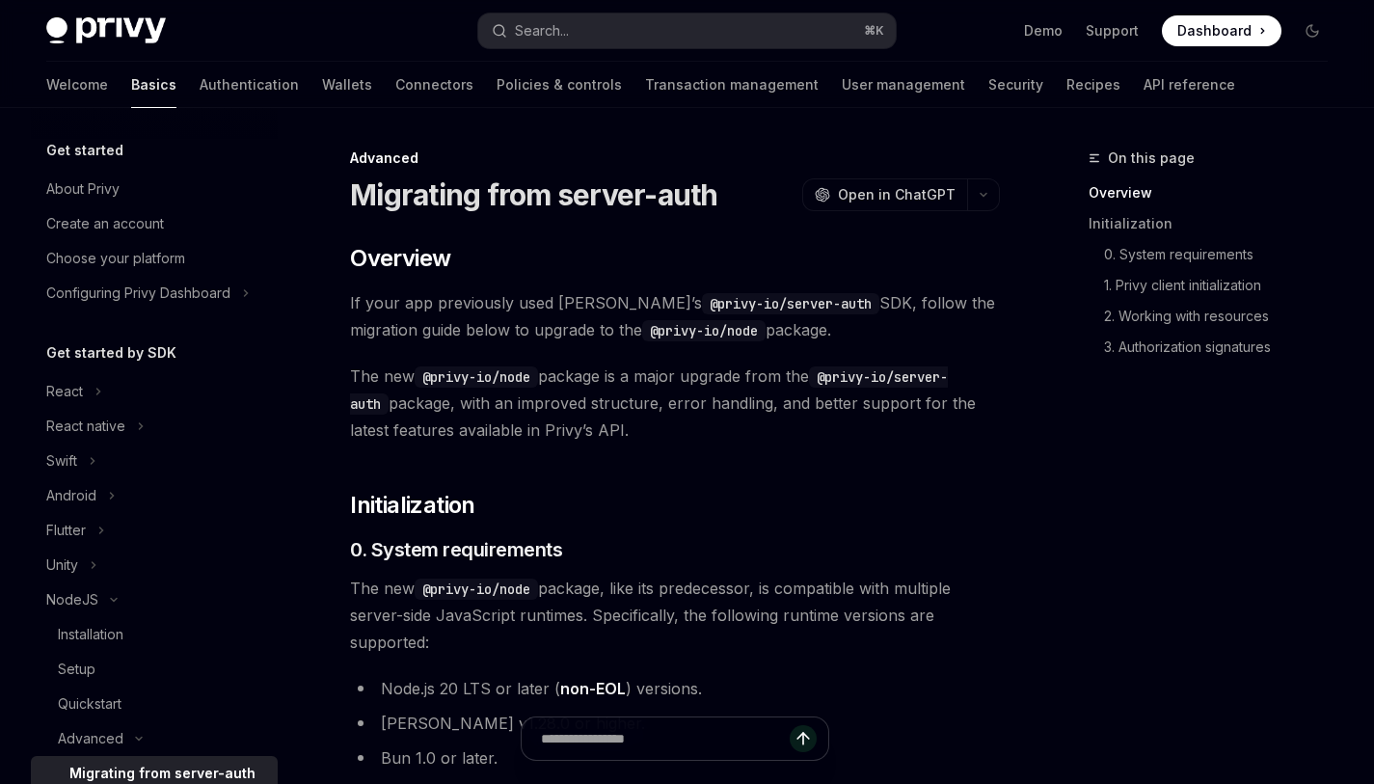
scroll to position [327, 0]
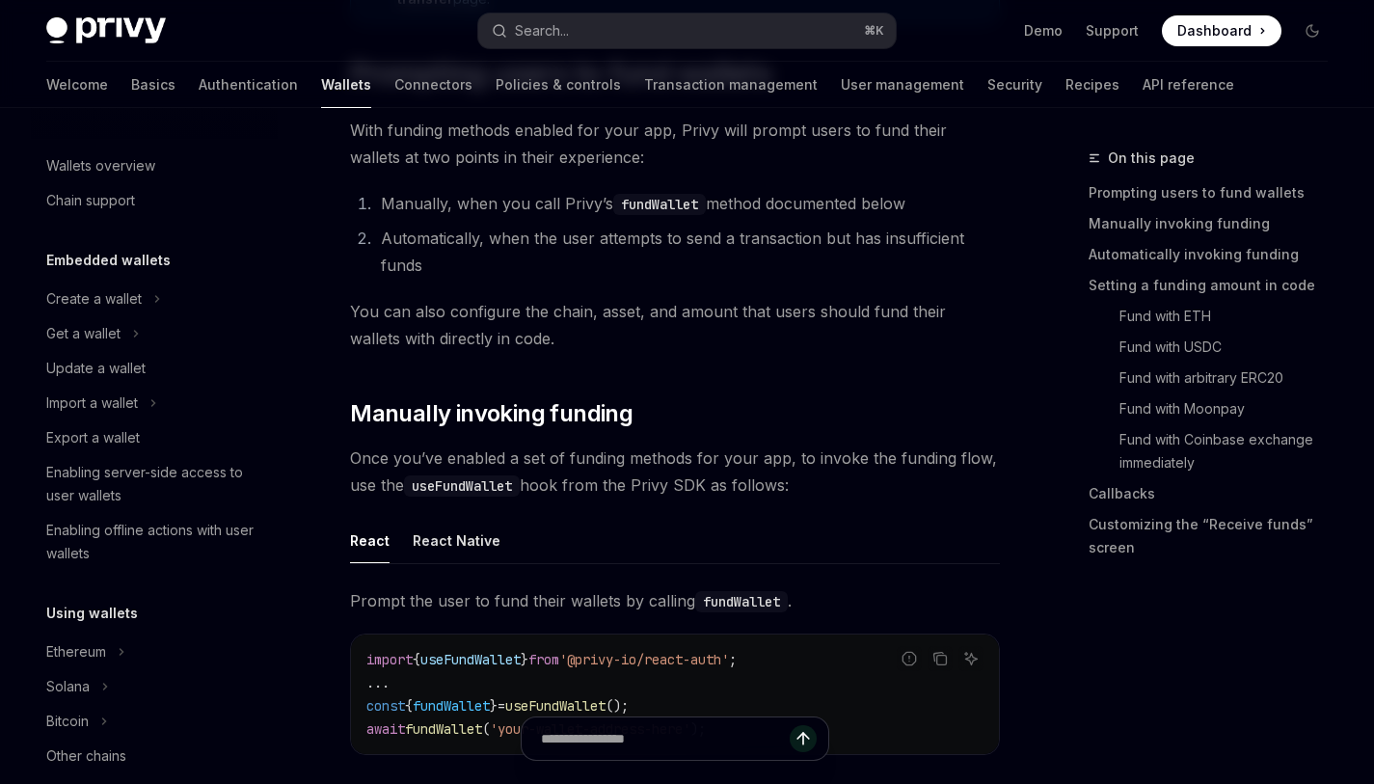
scroll to position [651, 0]
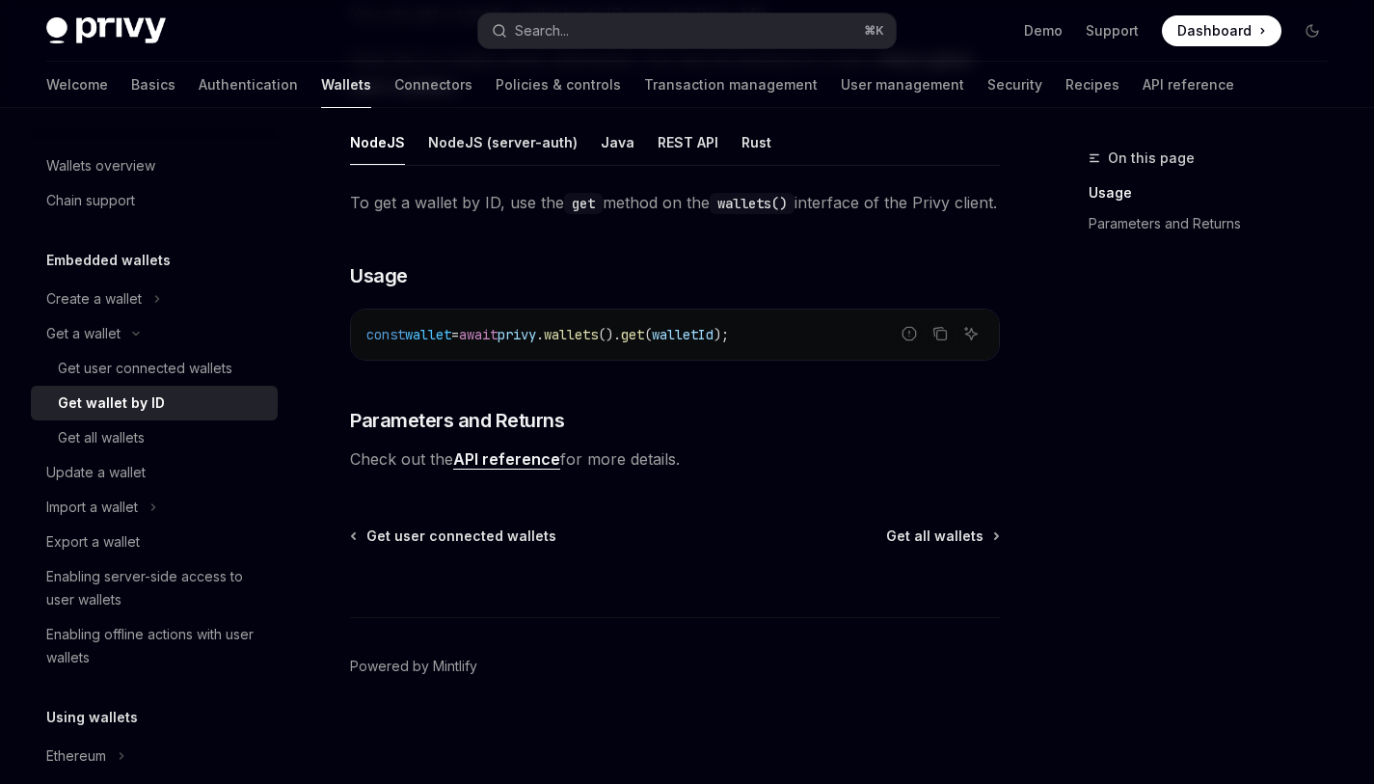
scroll to position [248, 0]
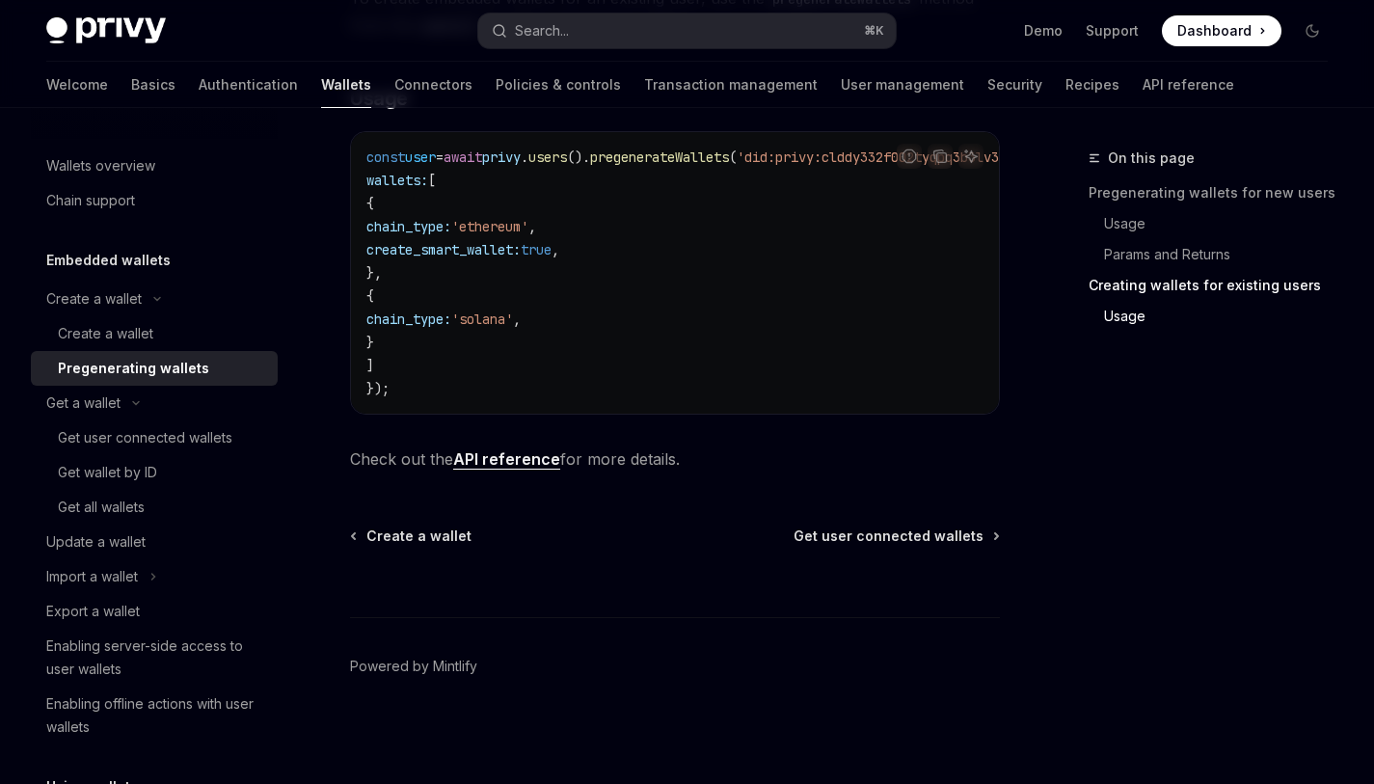
scroll to position [1250, 0]
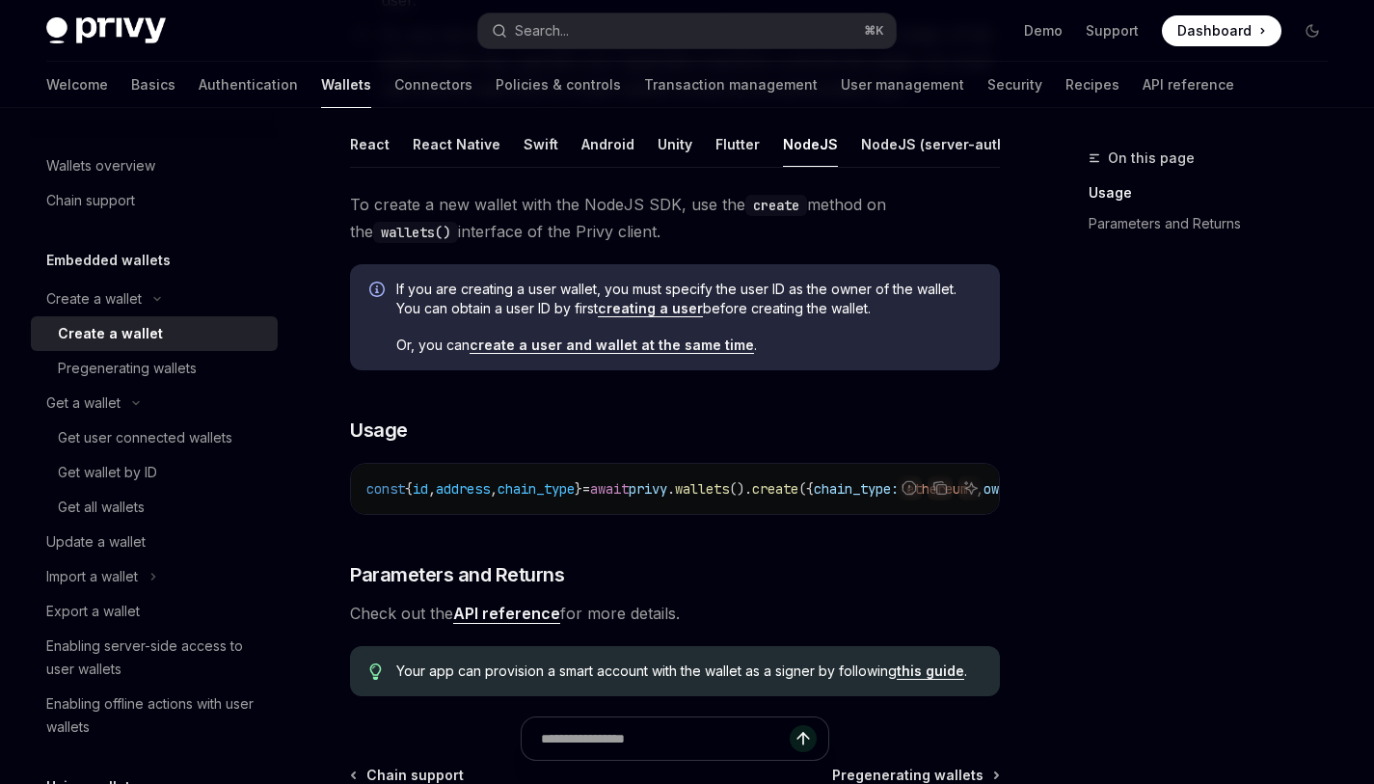
scroll to position [432, 0]
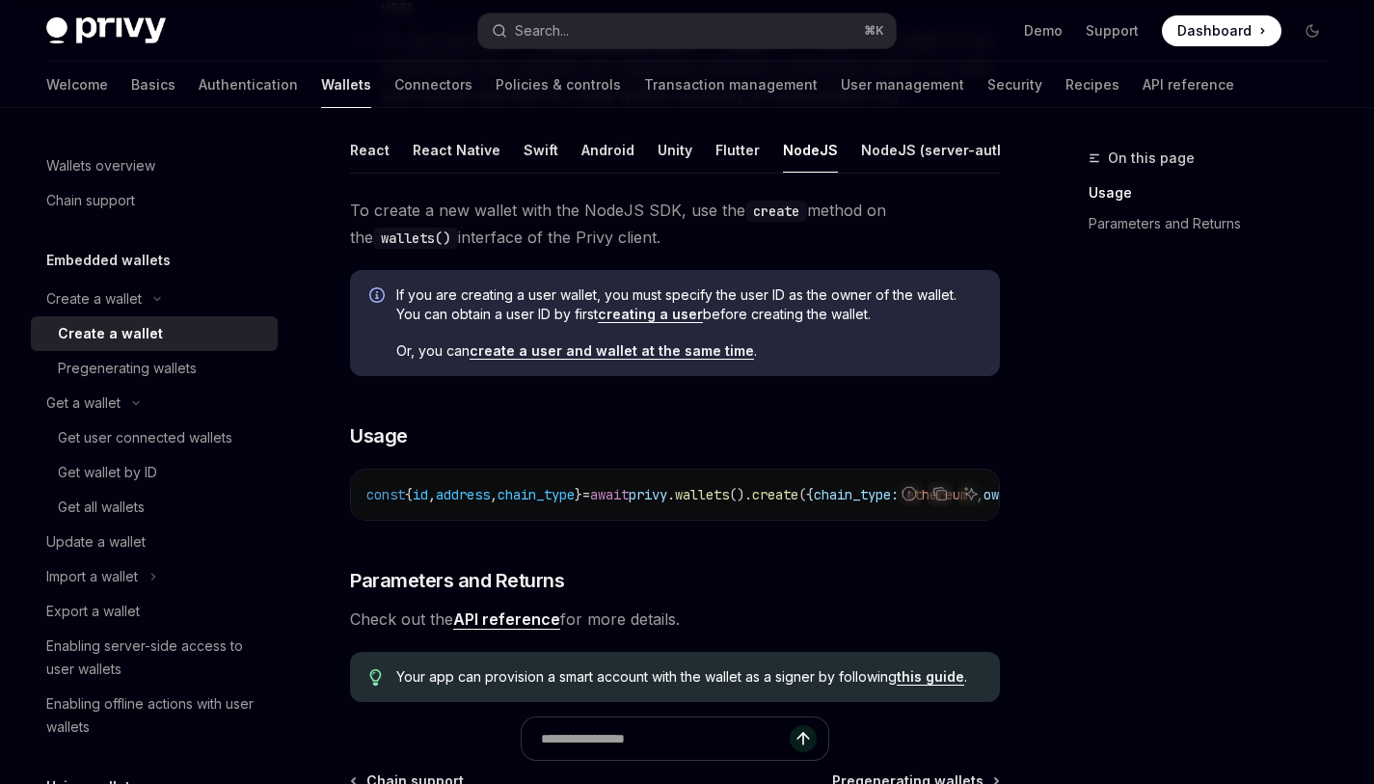
click at [199, 94] on link "Authentication" at bounding box center [248, 85] width 99 height 46
type textarea "*"
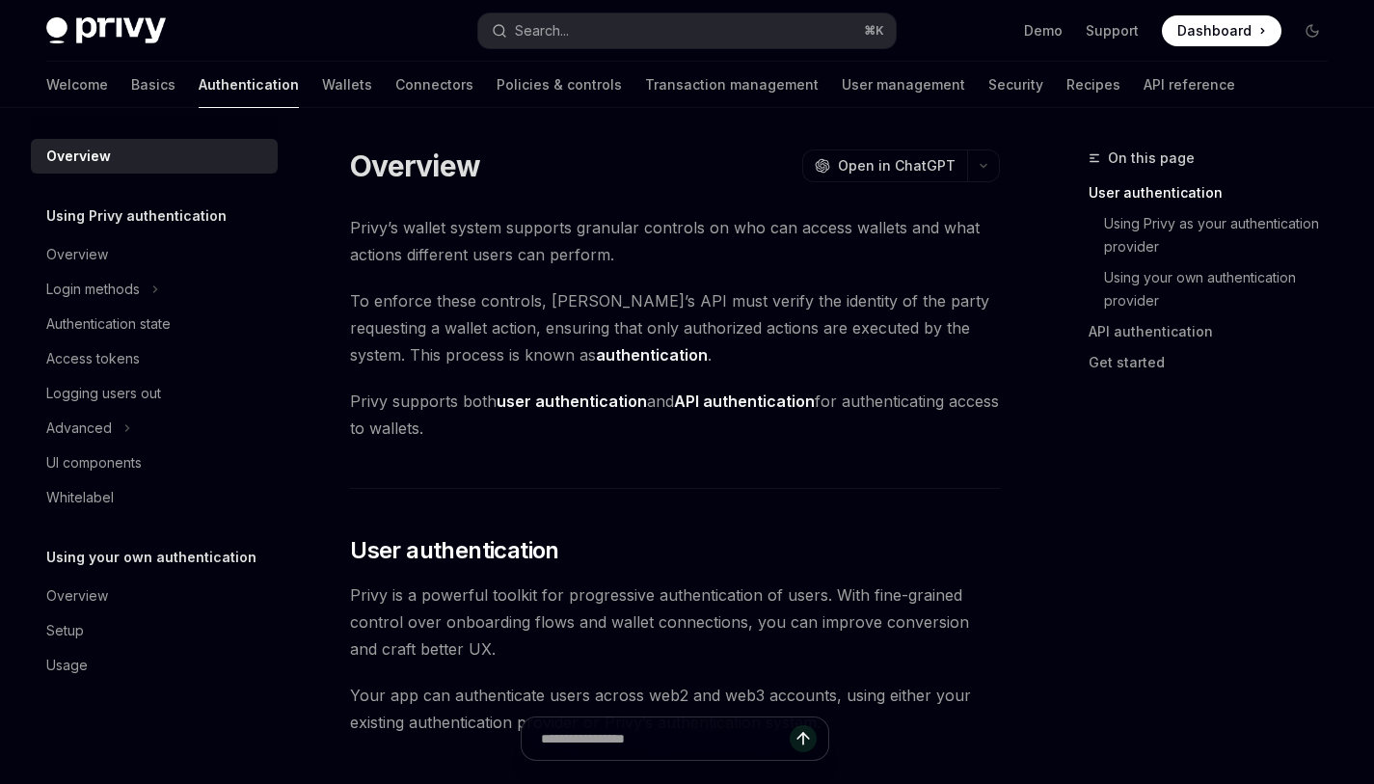
click at [609, 256] on span "Privy’s wallet system supports granular controls on who can access wallets and …" at bounding box center [675, 241] width 650 height 54
